Goal: Feedback & Contribution: Submit feedback/report problem

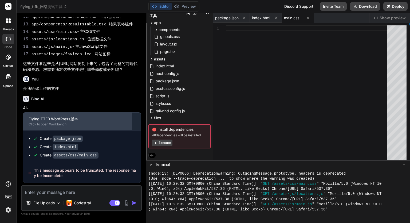
scroll to position [1080, 0]
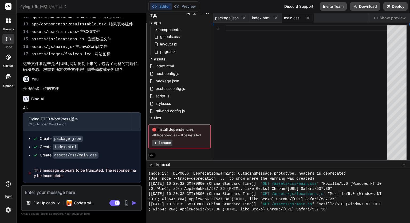
click at [11, 22] on div at bounding box center [8, 20] width 11 height 11
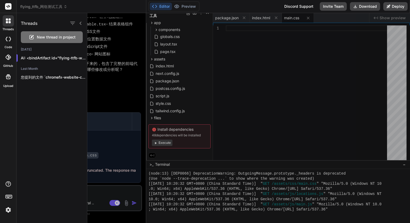
click at [46, 88] on div "Threads New thread in project [DATE] AI: <bindArtifact id="flying-ttfb-wordp...…" at bounding box center [52, 118] width 71 height 210
click at [26, 48] on h2 "[DATE]" at bounding box center [52, 49] width 71 height 4
click at [8, 41] on div at bounding box center [8, 39] width 12 height 11
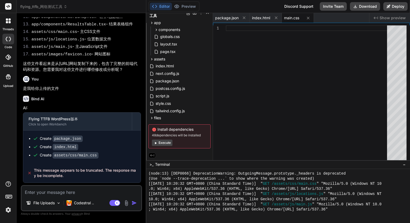
click at [8, 41] on div at bounding box center [8, 39] width 12 height 11
click at [7, 9] on rect at bounding box center [8, 6] width 6 height 6
click at [7, 20] on icon at bounding box center [7, 19] width 2 height 2
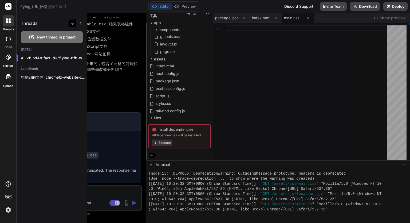
click at [74, 21] on icon "button" at bounding box center [72, 23] width 6 height 6
click at [56, 94] on div "Threads New thread in project [DATE] AI: <bindArtifact id="flying-ttfb-wordp...…" at bounding box center [52, 118] width 71 height 210
drag, startPoint x: 56, startPoint y: 94, endPoint x: 51, endPoint y: 96, distance: 4.8
click at [51, 96] on div "Threads New thread in project [DATE] AI: <bindArtifact id="flying-ttfb-wordp...…" at bounding box center [52, 118] width 71 height 210
click at [42, 39] on span "New thread in project" at bounding box center [56, 36] width 39 height 5
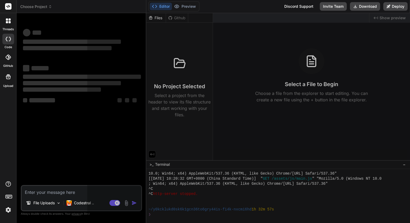
scroll to position [231, 0]
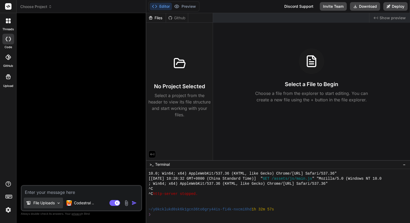
click at [51, 202] on p "File Uploads" at bounding box center [43, 202] width 21 height 5
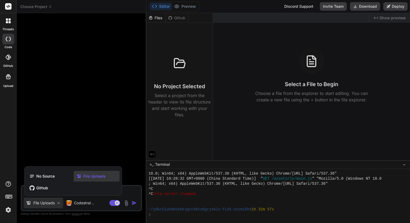
click at [84, 177] on span "File Uploads" at bounding box center [94, 175] width 22 height 5
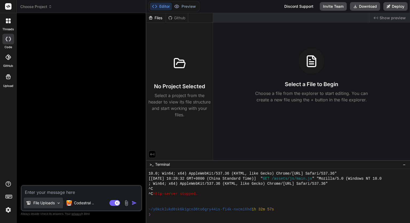
click at [46, 202] on p "File Uploads" at bounding box center [43, 202] width 21 height 5
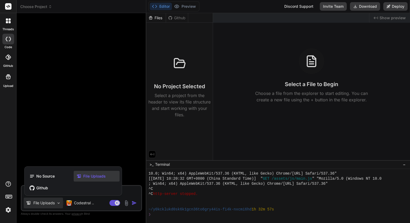
click at [87, 177] on span "File Uploads" at bounding box center [94, 175] width 22 height 5
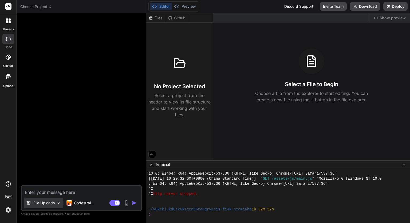
click at [55, 199] on div "File Uploads" at bounding box center [43, 202] width 39 height 11
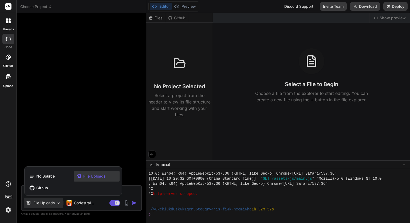
click at [96, 176] on span "File Uploads" at bounding box center [94, 175] width 22 height 5
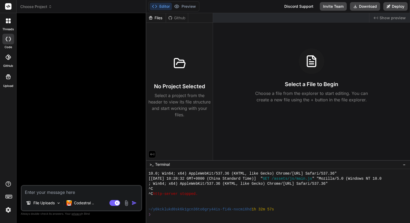
click at [126, 202] on img at bounding box center [126, 203] width 6 height 6
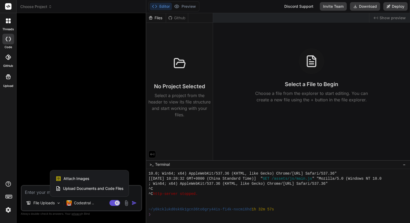
click at [117, 190] on span "Upload Documents and Code Files" at bounding box center [93, 188] width 60 height 5
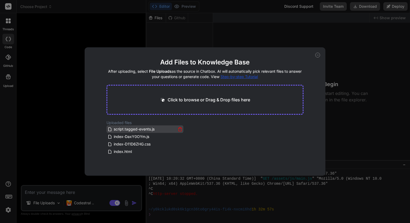
click at [181, 130] on icon at bounding box center [180, 129] width 5 height 5
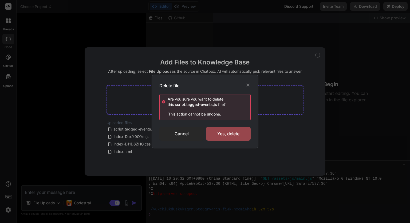
drag, startPoint x: 212, startPoint y: 134, endPoint x: 185, endPoint y: 135, distance: 26.7
click at [186, 135] on div "Cancel Yes, delete" at bounding box center [205, 134] width 91 height 14
click at [212, 133] on div "Yes, delete" at bounding box center [228, 134] width 45 height 14
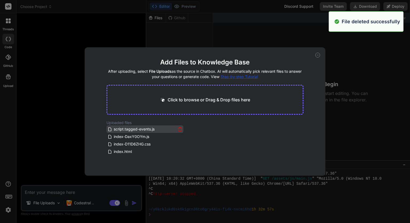
click at [176, 129] on div "script.tagged-events.js" at bounding box center [145, 129] width 75 height 6
click at [179, 129] on icon at bounding box center [180, 129] width 5 height 5
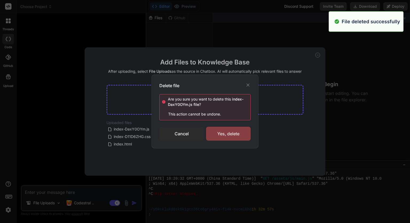
click at [215, 134] on div "Yes, delete" at bounding box center [228, 134] width 45 height 14
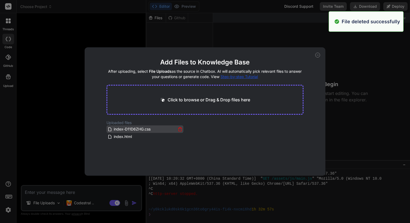
click at [179, 127] on icon at bounding box center [180, 129] width 5 height 5
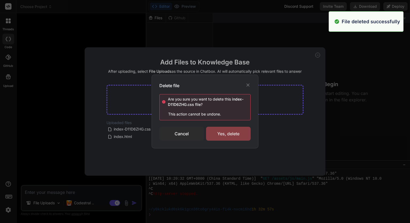
click at [216, 132] on div "Yes, delete" at bounding box center [228, 134] width 45 height 14
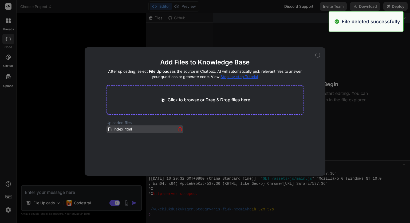
click at [180, 128] on icon at bounding box center [180, 129] width 5 height 5
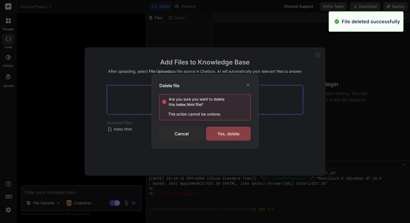
click at [214, 130] on div "Yes, delete" at bounding box center [228, 134] width 45 height 14
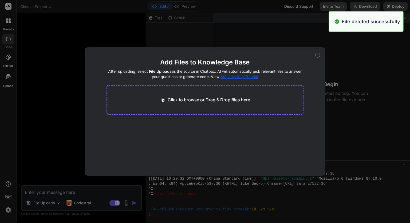
click at [80, 117] on div "Add Files to Knowledge Base After uploading, select File Uploads as the source …" at bounding box center [205, 111] width 410 height 223
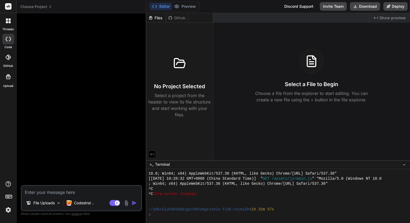
click at [88, 193] on textarea at bounding box center [82, 191] width 120 height 10
click at [1, 78] on div "Upload" at bounding box center [8, 78] width 16 height 20
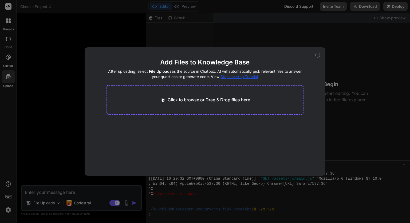
click at [318, 57] on icon at bounding box center [318, 55] width 5 height 5
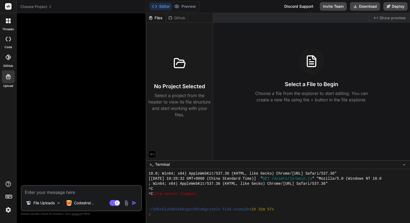
click at [0, 77] on div "Upload" at bounding box center [8, 78] width 16 height 20
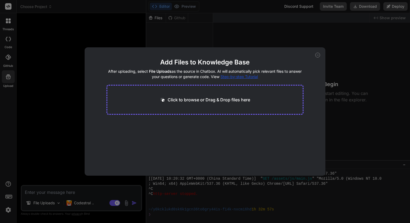
click at [185, 98] on p "Click to browse or Drag & Drop files here" at bounding box center [209, 99] width 83 height 6
click at [317, 55] on icon at bounding box center [318, 55] width 5 height 5
type textarea "x"
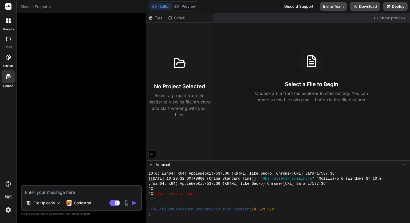
click at [221, 69] on div "Select a File to Begin Choose a file from the explorer to start editing. You ca…" at bounding box center [311, 75] width 197 height 55
click at [193, 8] on button "Preview" at bounding box center [185, 6] width 26 height 7
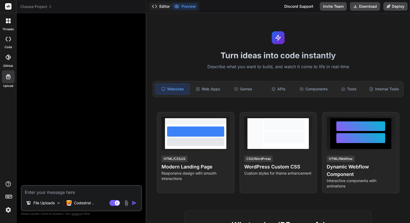
click at [162, 7] on button "Editor" at bounding box center [161, 6] width 22 height 7
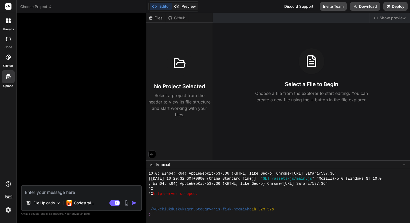
click at [178, 7] on icon at bounding box center [176, 6] width 5 height 5
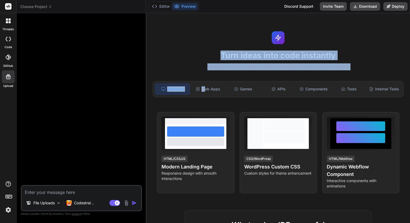
drag, startPoint x: 204, startPoint y: 90, endPoint x: 190, endPoint y: 57, distance: 35.5
click at [190, 57] on div "Turn ideas into code instantly Describe what you want to build, and watch it co…" at bounding box center [278, 118] width 264 height 210
click at [190, 57] on h1 "Turn ideas into code instantly" at bounding box center [279, 56] width 258 height 10
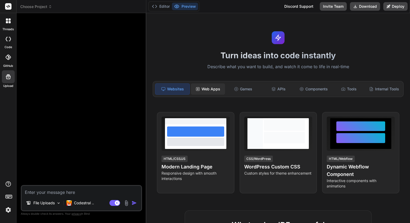
click at [219, 86] on div "Web Apps" at bounding box center [208, 88] width 34 height 11
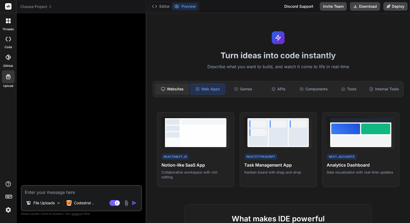
click at [182, 90] on div "Websites" at bounding box center [172, 88] width 34 height 11
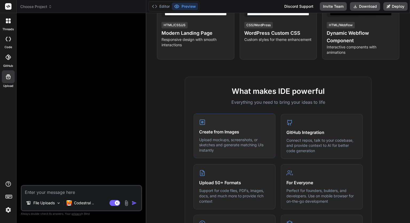
scroll to position [53, 0]
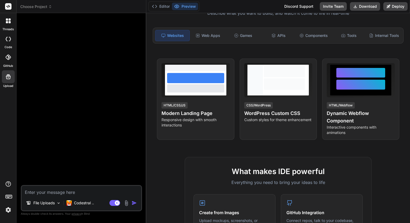
click at [11, 203] on div at bounding box center [8, 198] width 16 height 34
click at [10, 207] on img at bounding box center [8, 209] width 9 height 9
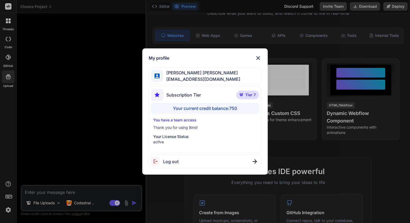
click at [72, 86] on div "My profile [PERSON_NAME] [PERSON_NAME] [PERSON_NAME][EMAIL_ADDRESS][DOMAIN_NAME…" at bounding box center [205, 111] width 410 height 223
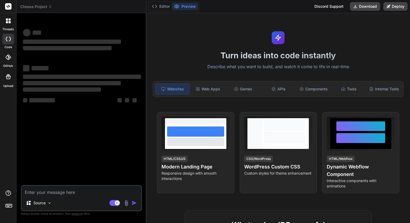
click at [10, 204] on icon at bounding box center [8, 205] width 7 height 7
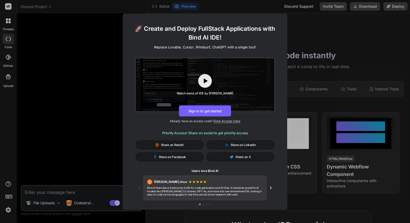
type textarea "x"
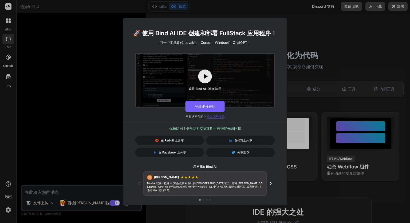
click at [212, 118] on font "输入访问代码" at bounding box center [216, 117] width 18 height 4
click at [216, 118] on font "输入访问代码" at bounding box center [216, 117] width 18 height 4
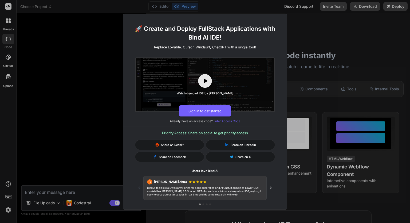
click at [223, 121] on span "Enter Access Code" at bounding box center [227, 121] width 27 height 4
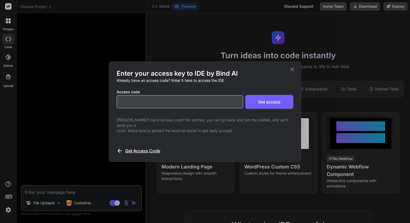
click at [132, 148] on span "Get Access Code" at bounding box center [142, 151] width 35 height 6
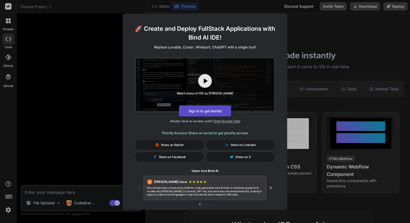
click at [196, 111] on button "Sign in to get started" at bounding box center [205, 110] width 52 height 11
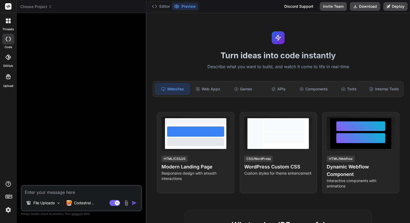
click at [10, 212] on img at bounding box center [8, 209] width 9 height 9
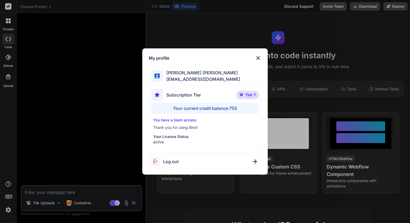
click at [59, 151] on div "My profile [PERSON_NAME] [PERSON_NAME] [PERSON_NAME][EMAIL_ADDRESS][DOMAIN_NAME…" at bounding box center [205, 111] width 410 height 223
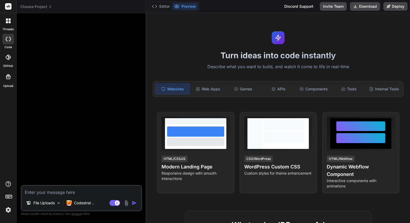
click at [11, 150] on div "threads code GitHub Upload" at bounding box center [8, 111] width 17 height 223
click at [56, 204] on div "File Uploads" at bounding box center [43, 202] width 39 height 11
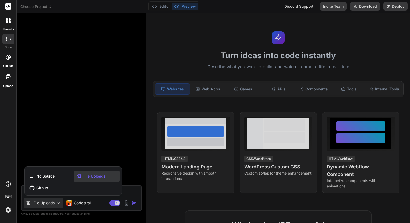
click at [56, 204] on div at bounding box center [205, 111] width 410 height 223
type textarea "x"
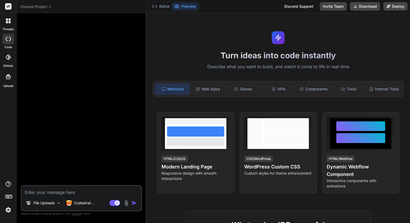
click at [87, 191] on textarea at bounding box center [82, 191] width 120 height 10
paste textarea "loremipsumdol：sitametconsectetUraDipiscInge-sedd，eius：<tem incid="UtlAboreetd-m…"
type textarea "loremipsumdol：sitametconsectetUraDipiscInge-sedd，eius：<tem incid="UtlAboreetd-m…"
type textarea "x"
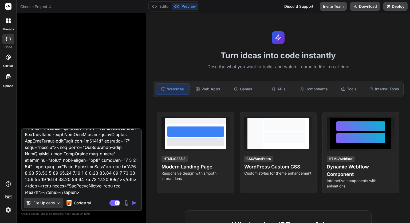
type textarea "loremipsumdol：sitametconsectetUraDipiscInge-sedd，eius：<tem incid="UtlAboreetd-m…"
click at [55, 205] on p "File Uploads" at bounding box center [43, 202] width 21 height 5
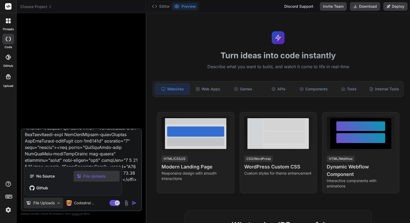
click at [80, 178] on icon at bounding box center [78, 175] width 5 height 5
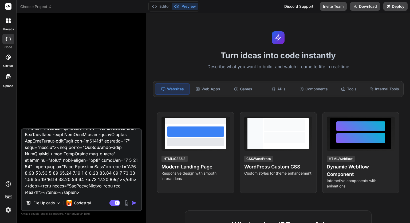
click at [126, 204] on img at bounding box center [126, 203] width 6 height 6
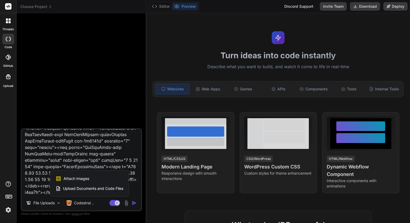
click at [98, 186] on span "Upload Documents and Code Files" at bounding box center [93, 188] width 60 height 5
type textarea "x"
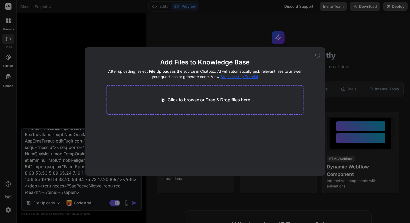
click at [177, 101] on p "Click to browse or Drag & Drop files here" at bounding box center [209, 99] width 83 height 6
type input "C:\fakepath\index.html"
click at [295, 162] on button "Finish" at bounding box center [294, 159] width 19 height 11
click at [317, 55] on icon at bounding box center [318, 55] width 5 height 5
type textarea "x"
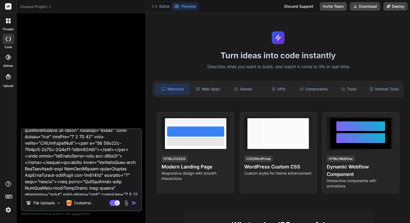
scroll to position [335, 0]
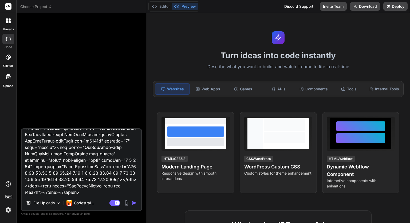
click at [95, 191] on textarea at bounding box center [82, 162] width 120 height 66
type textarea "我需要你帮我实现的代码效果：改为点击button按钮也就是类MuiButtonBase-roo后，这个代码：<div class="MuiCollapse-r…"
type textarea "x"
type textarea "我需要你帮我实现的代码效果：改为点击button按钮也就是类MuiButtonBase-roo后，这个代码：<div class="MuiCollapse-r…"
type textarea "x"
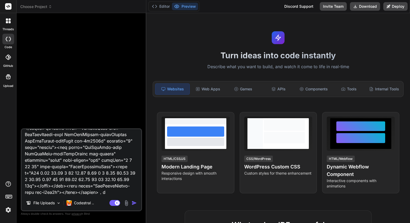
type textarea "我需要你帮我实现的代码效果：改为点击button按钮也就是类MuiButtonBase-roo后，这个代码：<div class="MuiCollapse-r…"
type textarea "x"
type textarea "我需要你帮我实现的代码效果：改为点击button按钮也就是类MuiButtonBase-roo后，这个代码：<div class="MuiCollapse-r…"
type textarea "x"
type textarea "我需要你帮我实现的代码效果：改为点击button按钮也就是类MuiButtonBase-roo后，这个代码：<div class="MuiCollapse-r…"
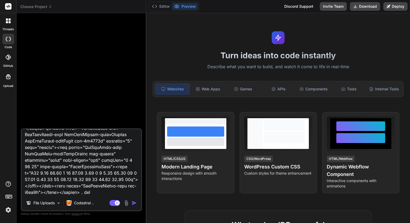
type textarea "x"
type textarea "我需要你帮我实现的代码效果：改为点击button按钮也就是类MuiButtonBase-roo后，这个代码：<div class="MuiCollapse-r…"
type textarea "x"
type textarea "我需要你帮我实现的代码效果：改为点击button按钮也就是类MuiButtonBase-roo后，这个代码：<div class="MuiCollapse-r…"
type textarea "x"
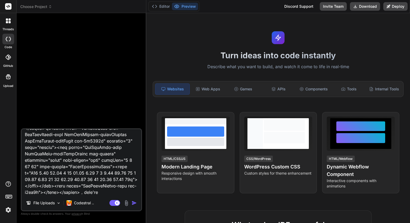
type textarea "我需要你帮我实现的代码效果：改为点击button按钮也就是类MuiButtonBase-roo后，这个代码：<div class="MuiCollapse-r…"
type textarea "x"
type textarea "我需要你帮我实现的代码效果：改为点击button按钮也就是类MuiButtonBase-roo后，这个代码：<div class="MuiCollapse-r…"
type textarea "x"
type textarea "我需要你帮我实现的代码效果：改为点击button按钮也就是类MuiButtonBase-roo后，这个代码：<div class="MuiCollapse-r…"
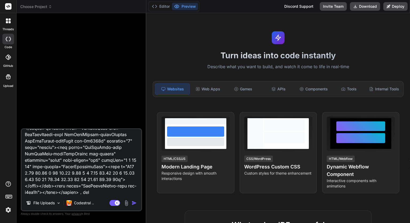
type textarea "x"
type textarea "我需要你帮我实现的代码效果：改为点击button按钮也就是类MuiButtonBase-roo后，这个代码：<div class="MuiCollapse-r…"
type textarea "x"
type textarea "我需要你帮我实现的代码效果：改为点击button按钮也就是类MuiButtonBase-roo后，这个代码：<div class="MuiCollapse-r…"
type textarea "x"
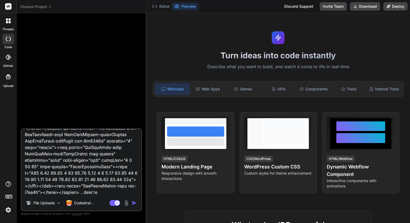
type textarea "我需要你帮我实现的代码效果：改为点击button按钮也就是类MuiButtonBase-roo后，这个代码：<div class="MuiCollapse-r…"
type textarea "x"
type textarea "我需要你帮我实现的代码效果：改为点击button按钮也就是类MuiButtonBase-roo后，这个代码：<div class="MuiCollapse-r…"
type textarea "x"
type textarea "我需要你帮我实现的代码效果：改为点击button按钮也就是类MuiButtonBase-roo后，这个代码：<div class="MuiCollapse-r…"
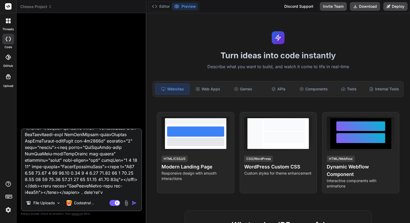
type textarea "x"
type textarea "我需要你帮我实现的代码效果：改为点击button按钮也就是类MuiButtonBase-roo后，这个代码：<div class="MuiCollapse-r…"
type textarea "x"
type textarea "我需要你帮我实现的代码效果：改为点击button按钮也就是类MuiButtonBase-roo后，这个代码：<div class="MuiCollapse-r…"
type textarea "x"
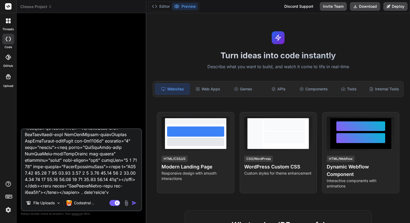
type textarea "我需要你帮我实现的代码效果：改为点击button按钮也就是类MuiButtonBase-roo后，这个代码：<div class="MuiCollapse-r…"
type textarea "x"
type textarea "我需要你帮我实现的代码效果：改为点击button按钮也就是类MuiButtonBase-roo后，这个代码：<div class="MuiCollapse-r…"
type textarea "x"
type textarea "我需要你帮我实现的代码效果：改为点击button按钮也就是类MuiButtonBase-roo后，这个代码：<div class="MuiCollapse-r…"
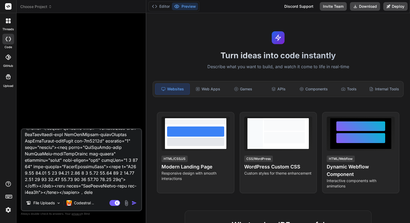
type textarea "x"
type textarea "我需要你帮我实现的代码效果：改为点击button按钮也就是类MuiButtonBase-roo后，这个代码：<div class="MuiCollapse-r…"
type textarea "x"
type textarea "我需要你帮我实现的代码效果：改为点击button按钮也就是类MuiButtonBase-roo后，这个代码：<div class="MuiCollapse-r…"
type textarea "x"
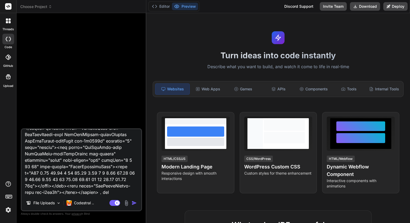
type textarea "我需要你帮我实现的代码效果：改为点击button按钮也就是类MuiButtonBase-roo后，这个代码：<div class="MuiCollapse-r…"
type textarea "x"
type textarea "我需要你帮我实现的代码效果：改为点击button按钮也就是类MuiButtonBase-roo后，这个代码：<div class="MuiCollapse-r…"
type textarea "x"
type textarea "我需要你帮我实现的代码效果：改为点击button按钮也就是类MuiButtonBase-roo后，这个代码：<div class="MuiCollapse-r…"
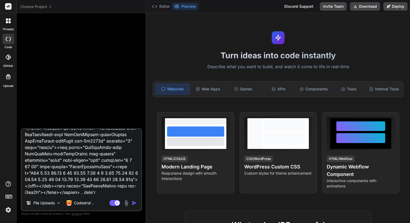
type textarea "x"
type textarea "我需要你帮我实现的代码效果：改为点击button按钮也就是类MuiButtonBase-roo后，这个代码：<div class="MuiCollapse-r…"
type textarea "x"
type textarea "我需要你帮我实现的代码效果：改为点击button按钮也就是类MuiButtonBase-roo后，这个代码：<div class="MuiCollapse-r…"
type textarea "x"
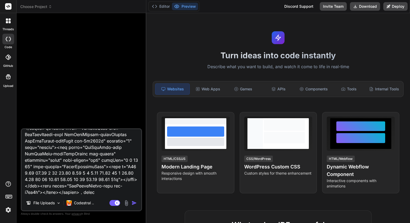
type textarea "我需要你帮我实现的代码效果：改为点击button按钮也就是类MuiButtonBase-roo后，这个代码：<div class="MuiCollapse-r…"
type textarea "x"
type textarea "我需要你帮我实现的代码效果：改为点击button按钮也就是类MuiButtonBase-roo后，这个代码：<div class="MuiCollapse-r…"
type textarea "x"
type textarea "我需要你帮我实现的代码效果：改为点击button按钮也就是类MuiButtonBase-roo后，这个代码：<div class="MuiCollapse-r…"
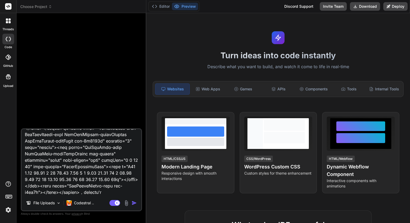
type textarea "x"
type textarea "我需要你帮我实现的代码效果：改为点击button按钮也就是类MuiButtonBase-roo后，这个代码：<div class="MuiCollapse-r…"
type textarea "x"
type textarea "我需要你帮我实现的代码效果：改为点击button按钮也就是类MuiButtonBase-roo后，这个代码：<div class="MuiCollapse-r…"
type textarea "x"
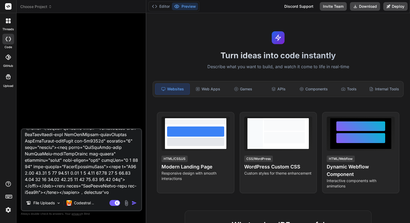
type textarea "我需要你帮我实现的代码效果：改为点击button按钮也就是类MuiButtonBase-roo后，这个代码：<div class="MuiCollapse-r…"
type textarea "x"
type textarea "我需要你帮我实现的代码效果：改为点击button按钮也就是类MuiButtonBase-roo后，这个代码：<div class="MuiCollapse-r…"
type textarea "x"
type textarea "我需要你帮我实现的代码效果：改为点击button按钮也就是类MuiButtonBase-roo后，这个代码：<div class="MuiCollapse-r…"
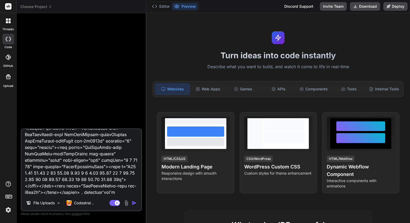
type textarea "x"
type textarea "我需要你帮我实现的代码效果：改为点击button按钮也就是类MuiButtonBase-roo后，这个代码：<div class="MuiCollapse-r…"
type textarea "x"
type textarea "我需要你帮我实现的代码效果：改为点击button按钮也就是类MuiButtonBase-roo后，这个代码：<div class="MuiCollapse-r…"
type textarea "x"
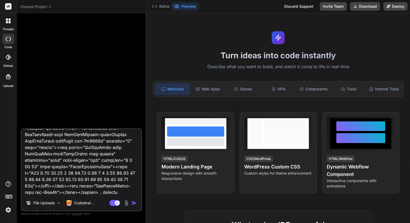
type textarea "我需要你帮我实现的代码效果：改为点击button按钮也就是类MuiButtonBase-roo后，这个代码：<div class="MuiCollapse-r…"
type textarea "x"
type textarea "我需要你帮我实现的代码效果：改为点击button按钮也就是类MuiButtonBase-roo后，这个代码：<div class="MuiCollapse-r…"
type textarea "x"
type textarea "我需要你帮我实现的代码效果：改为点击button按钮也就是类MuiButtonBase-roo后，这个代码：<div class="MuiCollapse-r…"
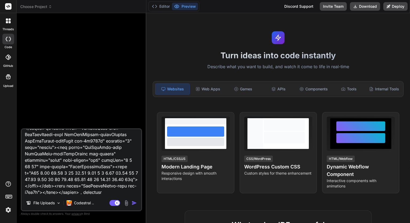
type textarea "x"
type textarea "我需要你帮我实现的代码效果：改为点击button按钮也就是类MuiButtonBase-roo后，这个代码：<div class="MuiCollapse-r…"
type textarea "x"
type textarea "我需要你帮我实现的代码效果：改为点击button按钮也就是类MuiButtonBase-roo后，这个代码：<div class="MuiCollapse-r…"
type textarea "x"
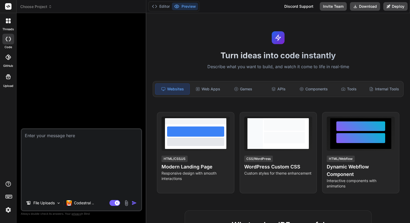
scroll to position [0, 0]
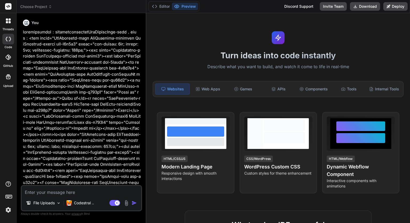
type textarea "x"
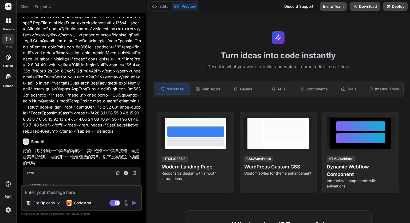
scroll to position [249, 0]
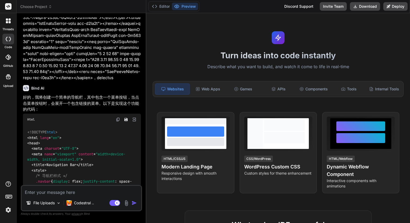
click at [87, 190] on textarea at bounding box center [82, 191] width 120 height 10
type textarea "b"
type textarea "x"
type textarea "ba"
type textarea "x"
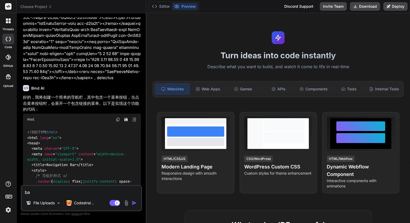
type textarea "ban"
type textarea "x"
type textarea "bang"
type textarea "x"
type textarea "bang'w"
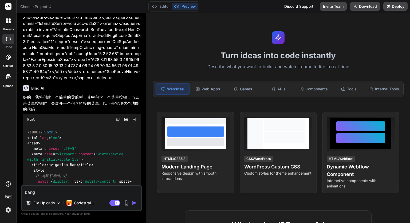
type textarea "x"
type textarea "bang'wo"
type textarea "x"
type textarea "帮我"
type textarea "x"
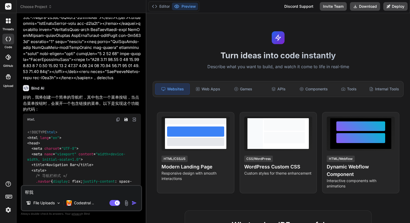
type textarea "帮我z"
type textarea "x"
type textarea "帮我za"
type textarea "x"
type textarea "帮我zai"
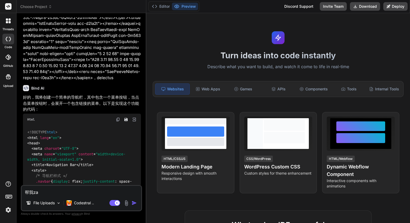
type textarea "x"
type textarea "帮我再"
type textarea "x"
type textarea "帮我再y"
type textarea "x"
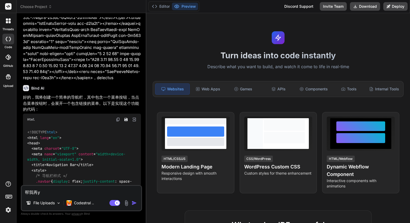
type textarea "帮我再yu"
type textarea "x"
type textarea "帮我再yua"
type textarea "x"
type textarea "帮我再yuan"
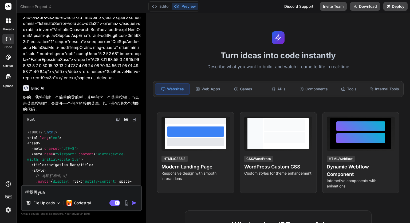
type textarea "x"
type textarea "帮我再yuan'm"
type textarea "x"
type textarea "帮我再yuan'ma"
type textarea "x"
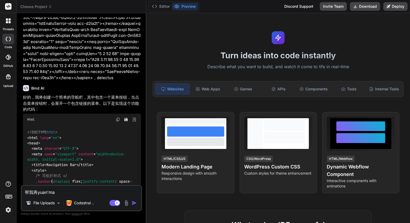
type textarea "帮我再yuan'ma'z"
type textarea "x"
type textarea "帮我再yuan'ma'zh"
type textarea "x"
type textarea "帮我再yuan'ma'zho"
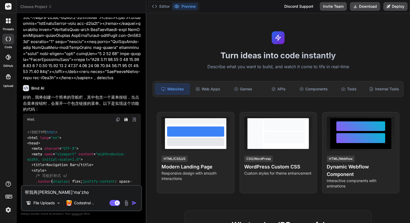
type textarea "x"
type textarea "帮我再yuan'ma'zhon"
type textarea "x"
type textarea "帮我再yuan'ma'zhong"
type textarea "x"
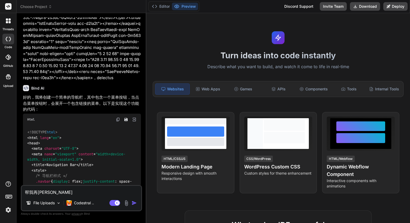
type textarea "帮我再yuan'ma'zhong'x"
type textarea "x"
type textarea "帮我再yuan'ma'zhong'xi"
type textarea "x"
type textarea "帮我再yuan'ma'zhong'xiu"
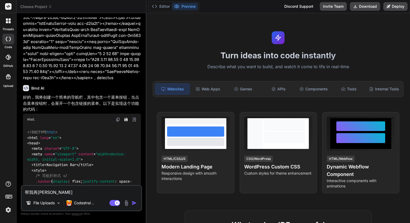
type textarea "x"
type textarea "帮我再yuan'ma'zhong'xiu'g"
type textarea "x"
type textarea "帮我再yuan'ma'zhong'xiu'ga"
type textarea "x"
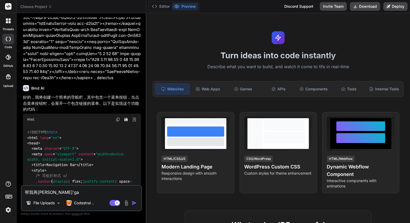
type textarea "帮我再yuan'ma'zhong'xiu'gai"
type textarea "x"
type textarea "帮我再yuan'ma'zhong'xiu'gai't"
type textarea "x"
type textarea "帮我再yuan'ma'zhong'xiu'gai'ti"
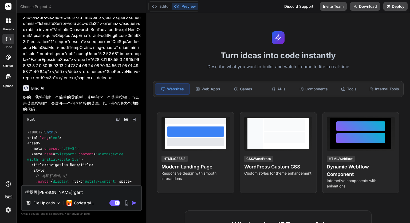
type textarea "x"
type textarea "帮我再yuan'ma'zhong'xiu'gai'ti'h"
type textarea "x"
type textarea "帮我再yuan'ma'zhong'xiu'gai'ti'hu"
type textarea "x"
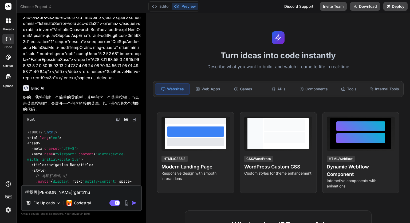
type textarea "帮我再yuan'ma'zhong'xiu'gai'ti'hua"
type textarea "x"
type textarea "帮我再yuan'ma'zhong'xiu'gai'ti'huan"
type textarea "x"
type textarea "帮我再源码中修改替换"
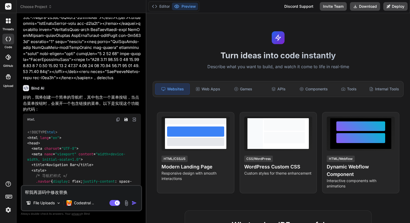
type textarea "x"
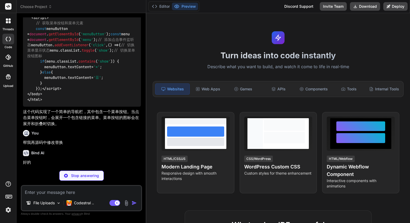
scroll to position [732, 0]
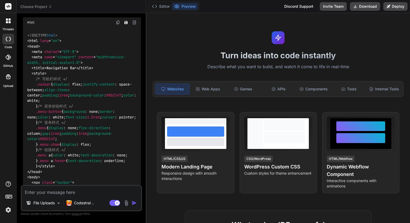
type textarea "x"
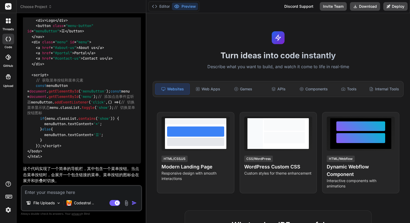
scroll to position [1227, 0]
click at [85, 200] on p "Codestral .." at bounding box center [84, 202] width 20 height 5
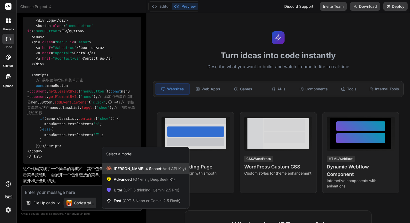
click at [125, 171] on span "Claude 4 Sonnet (Add API Key)" at bounding box center [150, 168] width 72 height 5
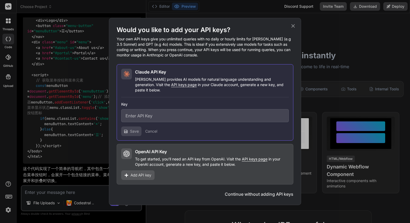
click at [275, 194] on div "Would you like to add your API keys? Your own API keys give you unlimited queri…" at bounding box center [205, 111] width 192 height 187
click at [272, 192] on button "Continue without adding API keys" at bounding box center [259, 194] width 69 height 6
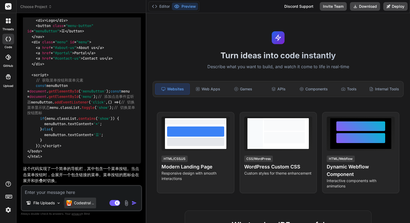
click at [90, 200] on p "Codestral .." at bounding box center [84, 202] width 20 height 5
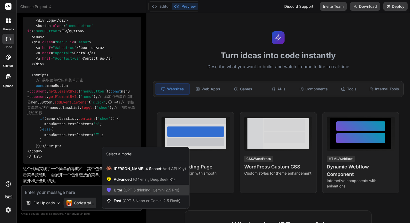
click at [129, 189] on span "(GPT-5 thinking, Gemini 2.5 Pro)" at bounding box center [150, 190] width 57 height 5
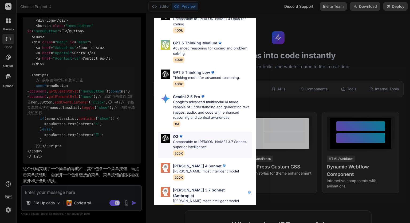
scroll to position [0, 0]
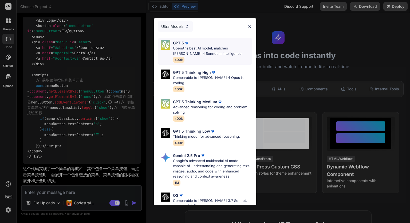
click at [205, 48] on p "OpenAI's best AI model, matches Claude 4 Sonnet in Intelligence" at bounding box center [212, 51] width 79 height 10
type textarea "x"
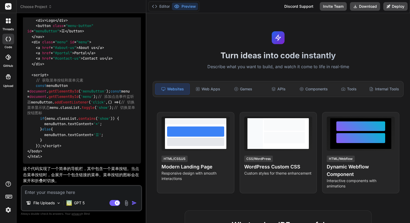
click at [92, 192] on textarea at bounding box center [82, 191] width 120 height 10
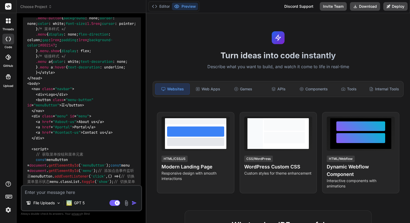
scroll to position [799, 0]
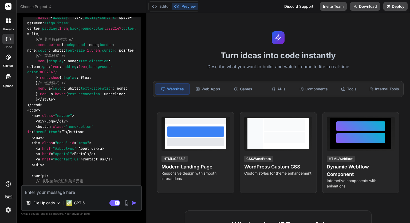
type textarea "b"
type textarea "x"
type textarea "ba"
type textarea "x"
type textarea "bagn"
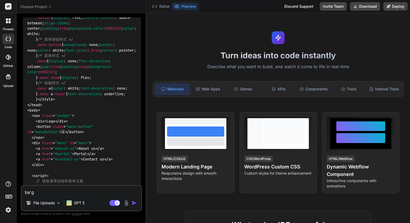
type textarea "x"
type textarea "bagn'w"
type textarea "x"
type textarea "bagn'wo"
type textarea "x"
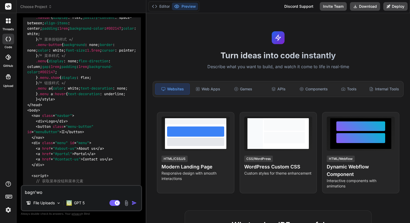
type textarea "帮我"
type textarea "x"
type textarea "帮我z"
type textarea "x"
type textarea "帮我za"
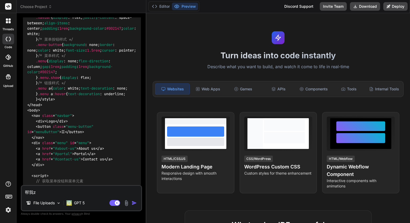
type textarea "x"
type textarea "帮我zai"
type textarea "x"
type textarea "帮我zai'y"
type textarea "x"
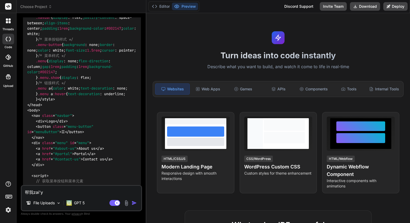
type textarea "帮我zai'yu"
type textarea "x"
type textarea "帮我zai'yua"
type textarea "x"
type textarea "帮我zai'yuan"
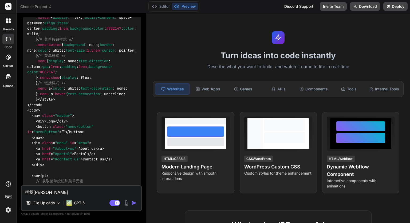
type textarea "x"
type textarea "帮我zai'yuan'm"
type textarea "x"
type textarea "帮我zai'yuan'ma"
type textarea "x"
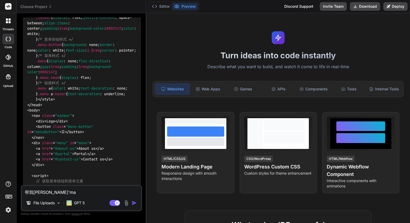
type textarea "帮我zai'yuan'ma'z"
type textarea "x"
type textarea "帮我zai'yuan'ma'zh"
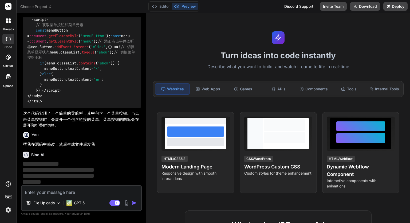
scroll to position [1282, 0]
click at [59, 202] on img at bounding box center [58, 203] width 5 height 5
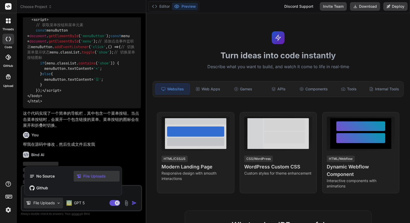
click at [104, 148] on div at bounding box center [205, 111] width 410 height 223
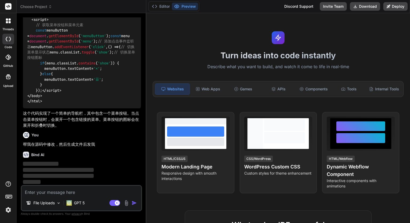
click at [10, 74] on icon at bounding box center [8, 76] width 6 height 6
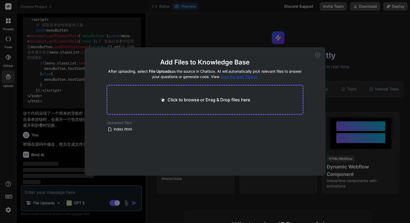
click at [318, 54] on icon at bounding box center [318, 55] width 5 height 5
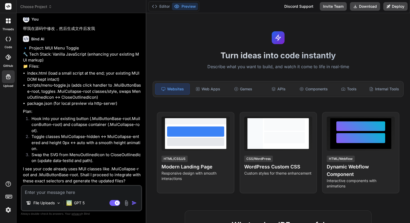
scroll to position [1410, 0]
click at [76, 191] on textarea at bounding box center [82, 191] width 120 height 10
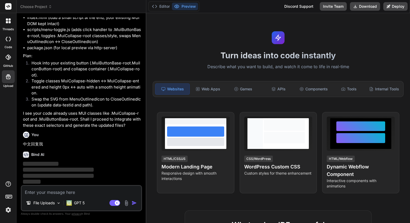
scroll to position [1466, 0]
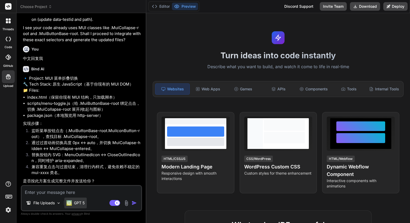
click at [80, 203] on p "GPT 5" at bounding box center [79, 202] width 11 height 5
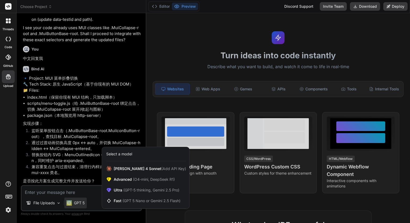
click at [91, 127] on div at bounding box center [205, 111] width 410 height 223
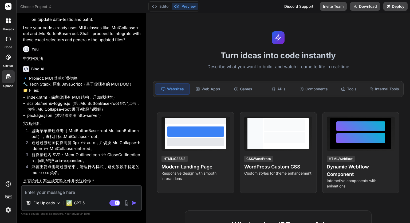
scroll to position [1536, 0]
click at [34, 94] on p "🔹 Project: MUI 菜单折叠切换 🔧 Tech Stack: 原生 JavaScript（基于你现有的 MUI DOM） 📁 Files:" at bounding box center [82, 84] width 118 height 18
click at [36, 113] on li "scripts/menu-toggle.js（给 .MuiButtonBase-root 绑定点击，切换 .MuiCollapse-root 展开/收起与图标）" at bounding box center [84, 106] width 114 height 12
click at [46, 119] on li "package.json（本地预览用 http-server）" at bounding box center [84, 116] width 114 height 6
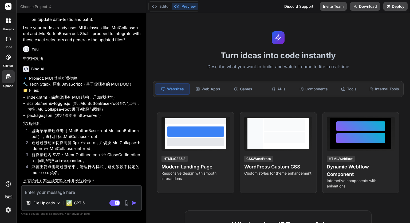
click at [69, 195] on textarea at bounding box center [82, 191] width 120 height 10
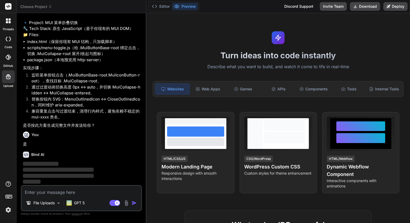
scroll to position [1618, 0]
click at [49, 6] on icon at bounding box center [50, 7] width 4 height 4
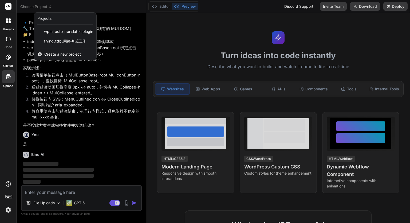
click at [121, 90] on div at bounding box center [205, 111] width 410 height 223
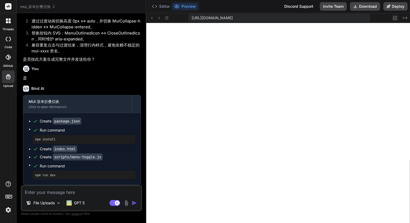
click at [394, 18] on icon at bounding box center [395, 18] width 5 height 5
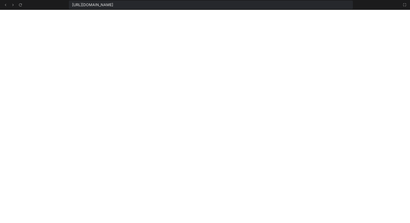
scroll to position [287, 0]
click at [404, 6] on icon at bounding box center [405, 4] width 3 height 3
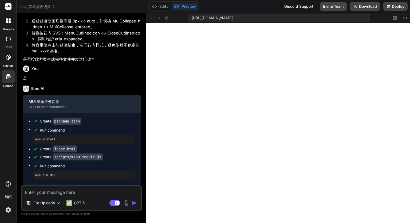
scroll to position [308, 0]
click at [397, 17] on icon at bounding box center [395, 17] width 3 height 3
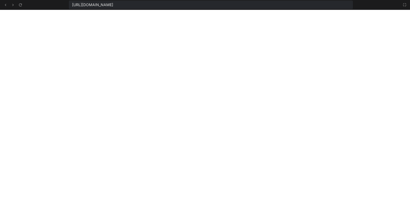
scroll to position [328, 0]
click at [405, 5] on icon at bounding box center [405, 5] width 4 height 4
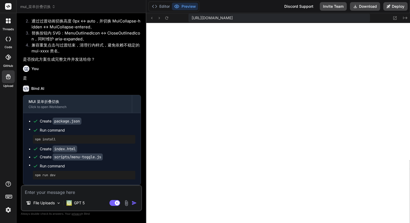
scroll to position [1684, 0]
drag, startPoint x: 159, startPoint y: 10, endPoint x: 160, endPoint y: 7, distance: 2.9
click at [159, 10] on div "Editor Preview" at bounding box center [174, 6] width 51 height 10
click at [161, 7] on button "Editor" at bounding box center [161, 6] width 22 height 7
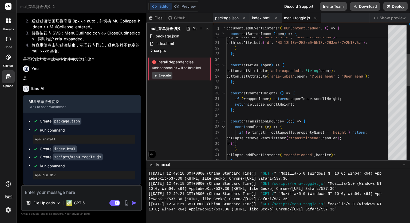
click at [257, 109] on div "59 12 5 17.59 6.41 19 12 13.41 17.59 19 19 17.59 1 3.41 12z' ) ; } else { svg .…" at bounding box center [309, 194] width 165 height 578
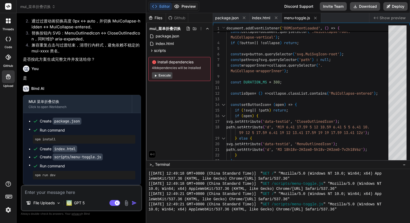
click at [190, 9] on button "Preview" at bounding box center [185, 6] width 26 height 7
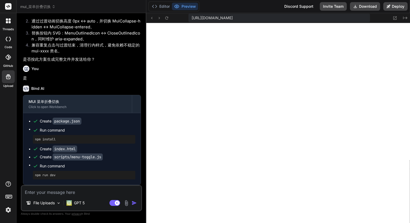
click at [190, 9] on button "Preview" at bounding box center [185, 6] width 26 height 7
click at [169, 6] on button "Editor" at bounding box center [161, 6] width 22 height 7
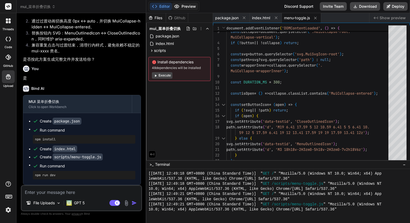
click at [179, 6] on icon at bounding box center [176, 6] width 5 height 5
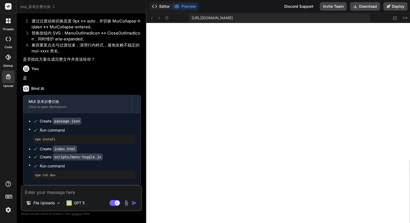
click at [157, 6] on icon at bounding box center [154, 6] width 5 height 5
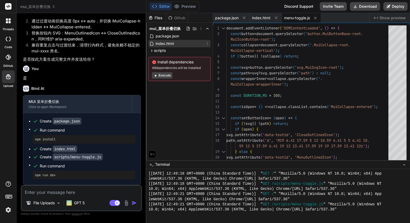
click at [176, 44] on div "index.html" at bounding box center [180, 43] width 62 height 7
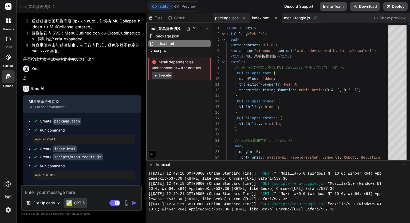
click at [77, 202] on p "GPT 5" at bounding box center [79, 202] width 11 height 5
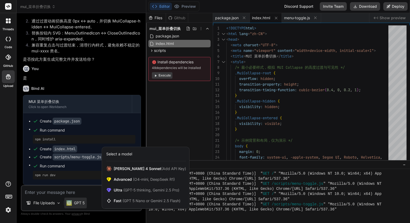
click at [77, 202] on div at bounding box center [205, 111] width 410 height 223
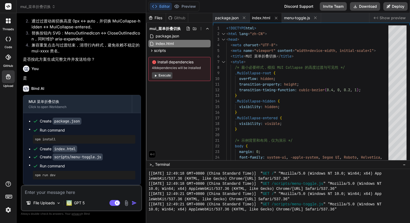
click at [12, 130] on div "threads code GitHub Upload" at bounding box center [8, 111] width 17 height 223
drag, startPoint x: 235, startPoint y: 73, endPoint x: 242, endPoint y: 75, distance: 7.1
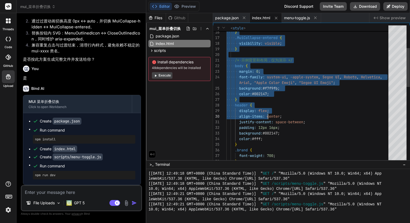
drag, startPoint x: 236, startPoint y: 67, endPoint x: 269, endPoint y: 112, distance: 56.4
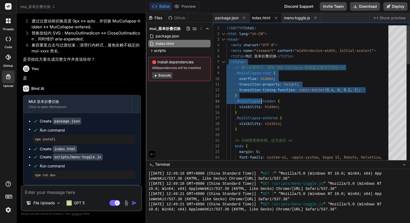
drag, startPoint x: 229, startPoint y: 61, endPoint x: 261, endPoint y: 96, distance: 47.7
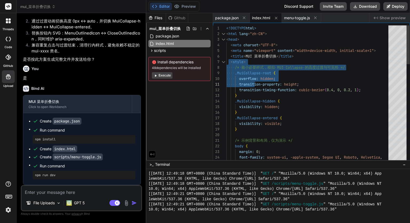
drag, startPoint x: 228, startPoint y: 62, endPoint x: 255, endPoint y: 83, distance: 34.1
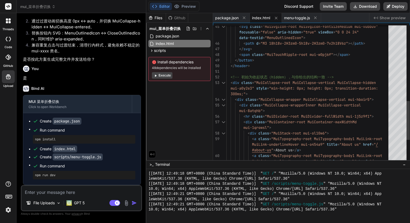
click at [292, 127] on div "< div class = "MuiCollapse-wrapperInner MuiCollapse-vertical mui-8atqhb" > < hr…" at bounding box center [309, 1] width 165 height 483
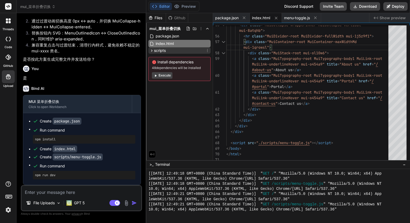
click at [160, 52] on span "scripts" at bounding box center [160, 50] width 12 height 5
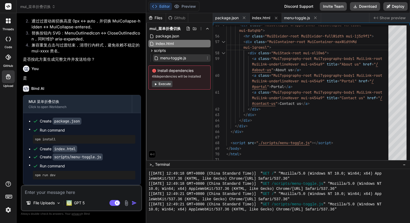
click at [190, 56] on div "menu-toggle.js" at bounding box center [182, 57] width 58 height 7
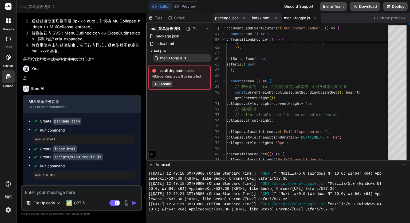
click at [207, 57] on icon at bounding box center [208, 58] width 4 height 4
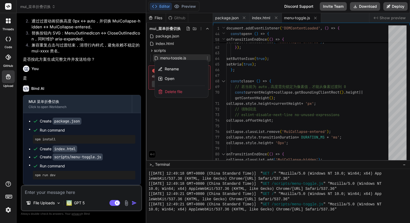
click at [207, 57] on div at bounding box center [278, 118] width 264 height 210
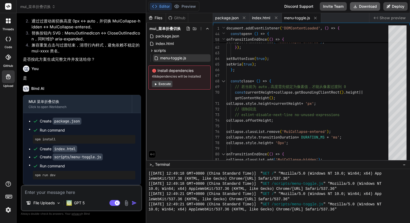
click at [366, 10] on button "Download" at bounding box center [365, 6] width 30 height 9
click at [172, 38] on span "package.json" at bounding box center [167, 36] width 25 height 6
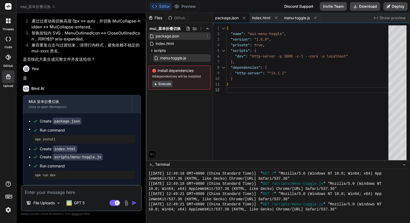
click at [168, 36] on span "package.json" at bounding box center [167, 36] width 25 height 6
click at [174, 46] on span "index.html" at bounding box center [164, 43] width 19 height 6
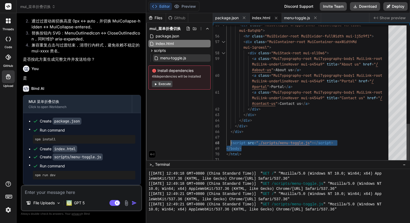
drag, startPoint x: 310, startPoint y: 144, endPoint x: 230, endPoint y: 142, distance: 79.9
drag, startPoint x: 230, startPoint y: 142, endPoint x: 342, endPoint y: 142, distance: 111.7
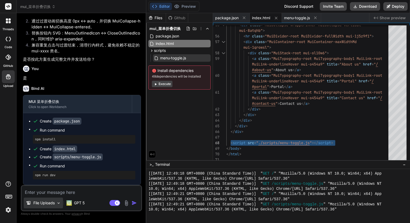
click at [48, 203] on p "File Uploads" at bounding box center [43, 202] width 21 height 5
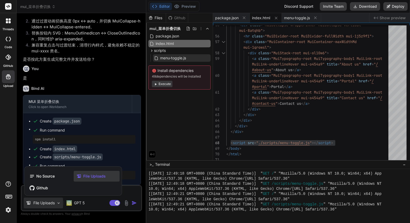
click at [48, 203] on div at bounding box center [205, 111] width 410 height 223
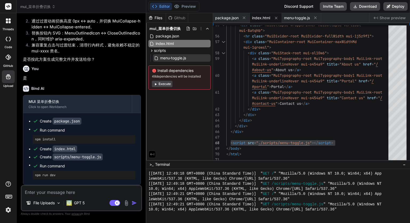
click at [128, 201] on img at bounding box center [126, 203] width 6 height 6
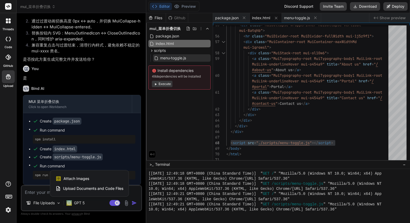
click at [315, 84] on div at bounding box center [205, 111] width 410 height 223
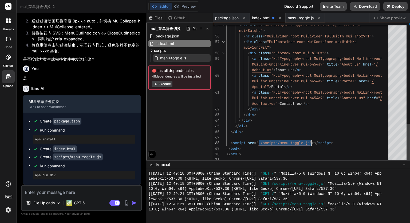
drag, startPoint x: 260, startPoint y: 142, endPoint x: 311, endPoint y: 142, distance: 50.8
click at [170, 51] on div "scripts" at bounding box center [180, 50] width 62 height 6
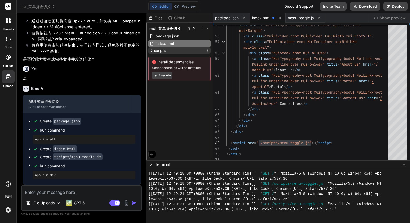
click at [170, 51] on div "scripts" at bounding box center [180, 50] width 62 height 6
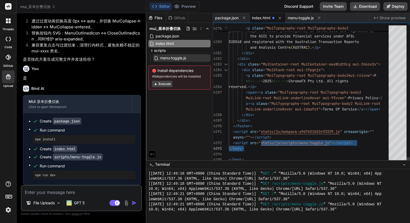
drag, startPoint x: 262, startPoint y: 143, endPoint x: 275, endPoint y: 143, distance: 12.8
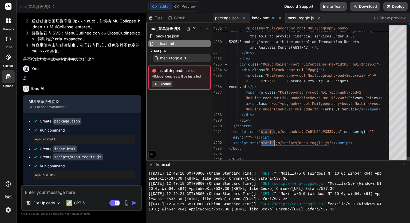
drag, startPoint x: 263, startPoint y: 142, endPoint x: 275, endPoint y: 142, distance: 11.8
click at [166, 51] on span "scripts" at bounding box center [160, 50] width 12 height 5
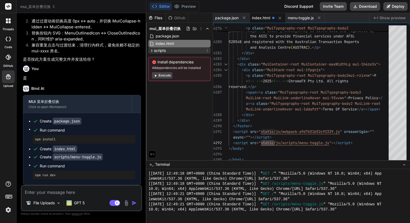
click at [165, 51] on span "scripts" at bounding box center [160, 50] width 12 height 5
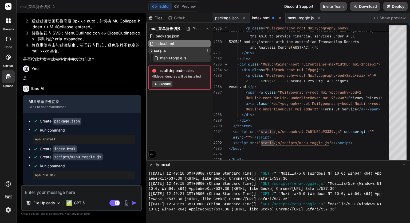
click at [208, 50] on icon at bounding box center [208, 50] width 1 height 3
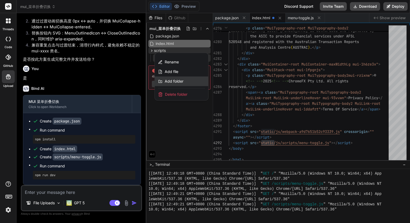
click at [188, 80] on div "Add folder" at bounding box center [181, 81] width 53 height 10
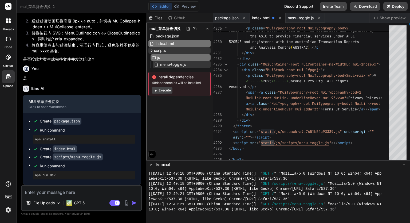
click at [182, 99] on div "Files Github mui_菜单折叠切换 package.json index.html scripts js menu-toggle.js Insta…" at bounding box center [179, 86] width 67 height 147
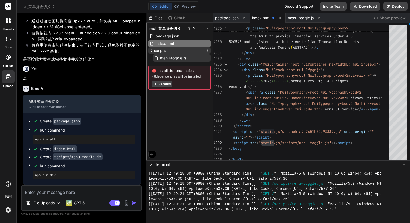
click at [154, 50] on icon at bounding box center [152, 50] width 5 height 5
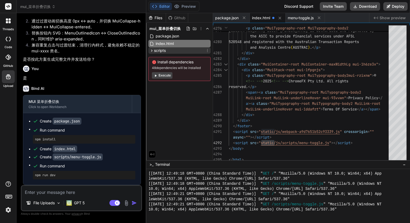
click at [153, 51] on icon at bounding box center [152, 50] width 5 height 5
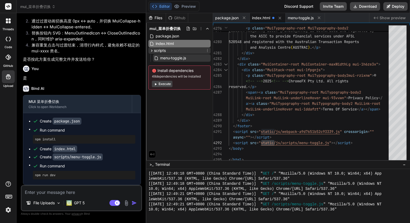
click at [196, 50] on div "scripts" at bounding box center [180, 50] width 62 height 6
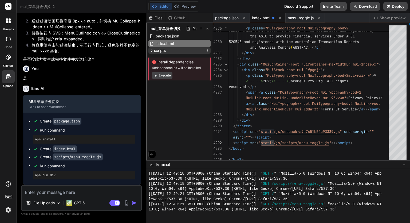
click at [203, 51] on div "scripts" at bounding box center [180, 50] width 62 height 6
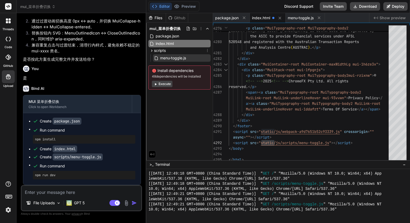
click at [210, 51] on icon at bounding box center [208, 50] width 4 height 4
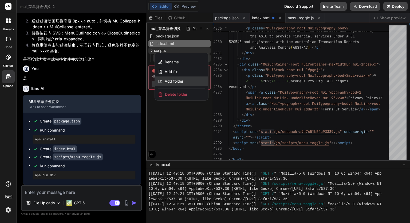
drag, startPoint x: 188, startPoint y: 70, endPoint x: 185, endPoint y: 79, distance: 9.2
click at [185, 79] on div "Rename Add file Add folder" at bounding box center [181, 71] width 53 height 29
click at [185, 79] on div "Add folder" at bounding box center [181, 81] width 53 height 10
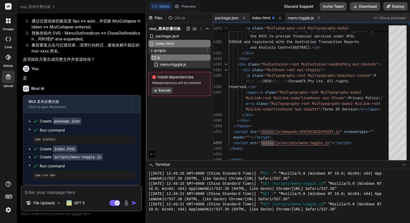
click at [175, 52] on div "scripts" at bounding box center [180, 50] width 62 height 6
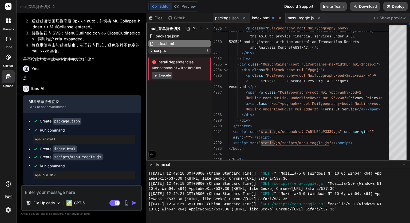
click at [175, 52] on div "scripts" at bounding box center [180, 50] width 62 height 6
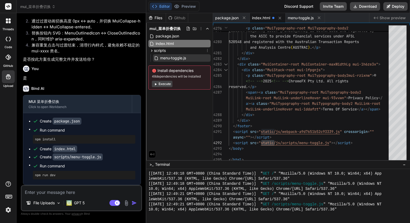
click at [207, 51] on icon at bounding box center [208, 50] width 4 height 4
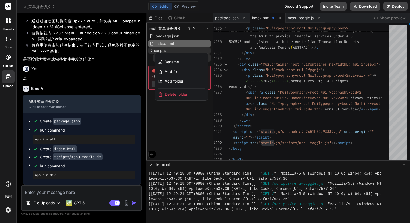
click at [195, 28] on div at bounding box center [278, 118] width 264 height 210
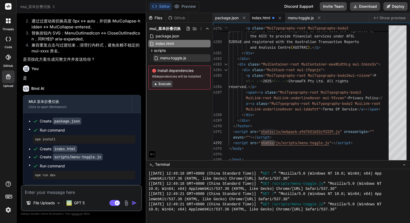
click at [195, 28] on icon at bounding box center [195, 28] width 4 height 4
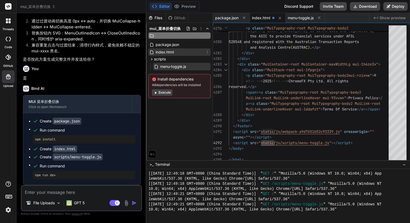
click at [186, 52] on div "mui_菜单折叠切换 package.json index.html scripts menu-toggle.js Install dependencies …" at bounding box center [179, 62] width 67 height 78
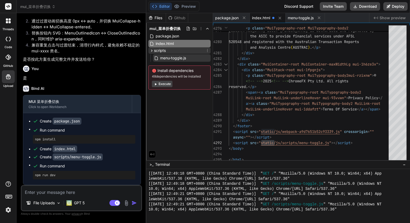
click at [174, 53] on div "scripts" at bounding box center [180, 50] width 62 height 6
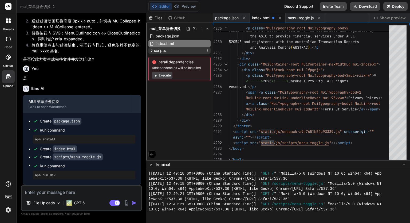
click at [165, 52] on span "scripts" at bounding box center [160, 50] width 12 height 5
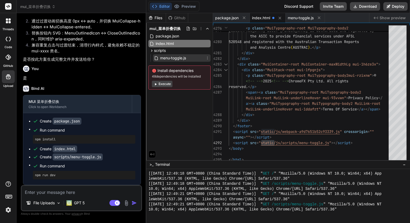
click at [159, 55] on div "menu-toggle.js" at bounding box center [170, 58] width 33 height 6
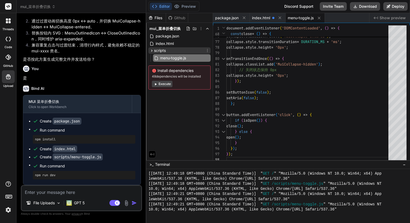
click at [165, 49] on span "scripts" at bounding box center [160, 50] width 12 height 5
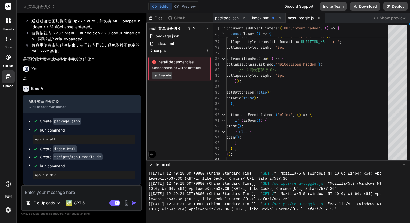
click at [207, 49] on icon at bounding box center [208, 50] width 4 height 4
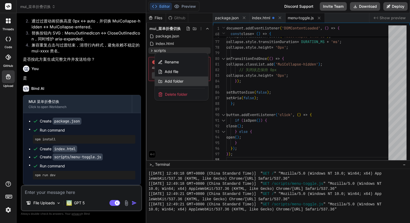
click at [181, 80] on span "Add folder" at bounding box center [174, 81] width 19 height 5
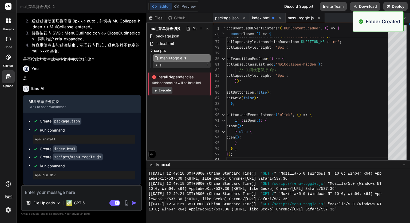
click at [156, 66] on icon at bounding box center [156, 65] width 5 height 5
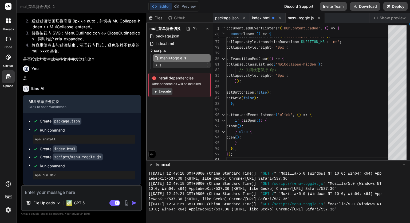
drag, startPoint x: 156, startPoint y: 59, endPoint x: 165, endPoint y: 64, distance: 10.8
click at [165, 64] on div "menu-toggle.js js" at bounding box center [182, 61] width 58 height 15
drag, startPoint x: 197, startPoint y: 57, endPoint x: 199, endPoint y: 65, distance: 8.2
click at [199, 65] on div "menu-toggle.js js" at bounding box center [182, 61] width 58 height 15
drag, startPoint x: 199, startPoint y: 59, endPoint x: 193, endPoint y: 67, distance: 9.4
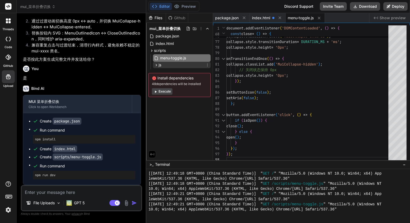
click at [193, 67] on div "menu-toggle.js js" at bounding box center [182, 61] width 58 height 15
drag, startPoint x: 208, startPoint y: 58, endPoint x: 203, endPoint y: 67, distance: 10.2
click at [170, 64] on div "js" at bounding box center [182, 65] width 58 height 6
click at [159, 64] on span "js" at bounding box center [160, 64] width 3 height 5
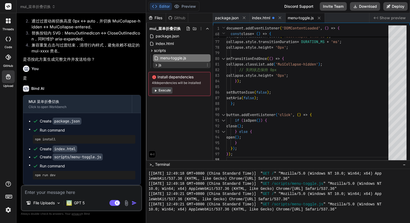
click at [159, 64] on span "js" at bounding box center [160, 64] width 3 height 5
click at [201, 29] on icon at bounding box center [201, 28] width 4 height 4
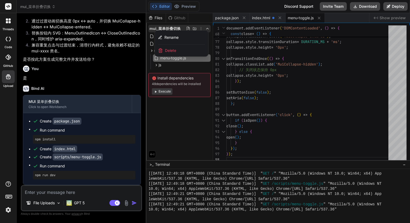
click at [187, 67] on div at bounding box center [278, 118] width 264 height 210
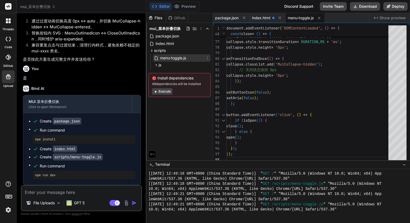
click at [179, 58] on span "menu-toggle.js" at bounding box center [173, 58] width 27 height 6
click at [207, 58] on icon at bounding box center [208, 58] width 4 height 4
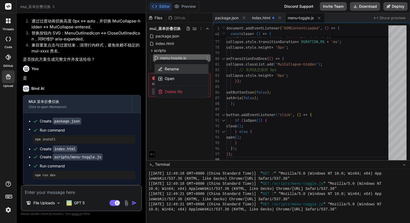
click at [188, 68] on div "Rename" at bounding box center [181, 69] width 53 height 10
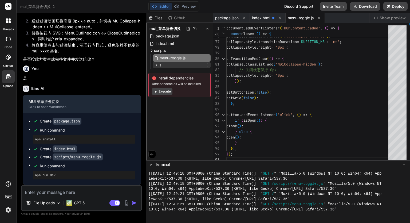
click at [158, 64] on icon at bounding box center [156, 65] width 5 height 5
click at [157, 64] on icon at bounding box center [156, 65] width 1 height 2
click at [207, 65] on icon at bounding box center [208, 65] width 4 height 4
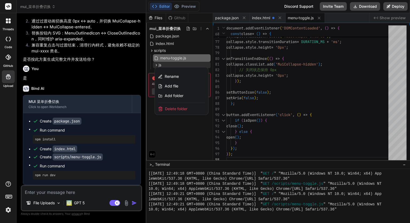
click at [201, 63] on div at bounding box center [278, 118] width 264 height 210
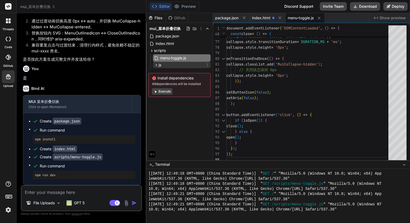
click at [161, 65] on span "js" at bounding box center [160, 64] width 3 height 5
click at [156, 65] on icon at bounding box center [156, 65] width 5 height 5
click at [165, 65] on div "js" at bounding box center [182, 65] width 58 height 6
click at [207, 64] on icon at bounding box center [208, 65] width 4 height 4
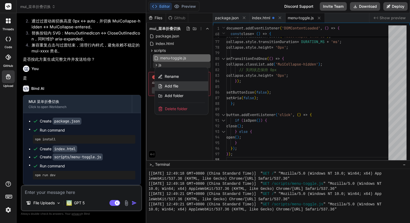
click at [188, 84] on div "Add file" at bounding box center [181, 86] width 53 height 10
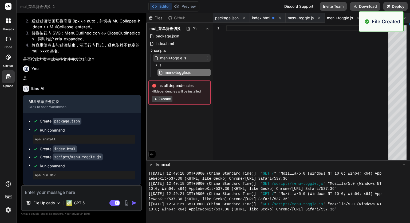
click at [181, 59] on span "menu-toggle.js" at bounding box center [173, 58] width 27 height 6
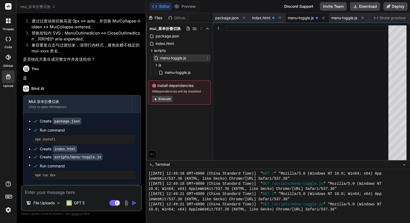
click at [209, 59] on icon at bounding box center [208, 58] width 4 height 4
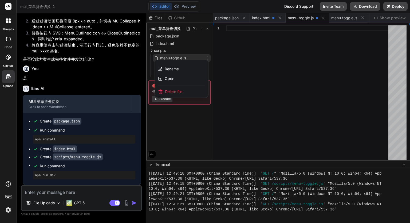
click at [187, 91] on div "Delete file" at bounding box center [181, 92] width 53 height 12
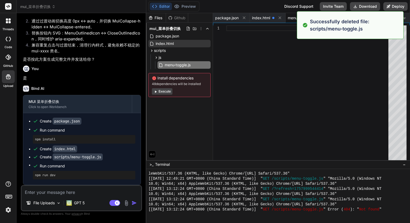
scroll to position [374, 0]
click at [181, 64] on span "menu-toggle.js" at bounding box center [177, 65] width 27 height 6
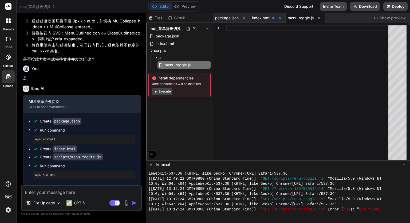
scroll to position [0, 0]
click at [241, 32] on div at bounding box center [309, 93] width 165 height 137
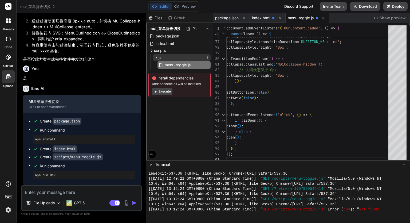
click at [174, 57] on div "js" at bounding box center [182, 57] width 58 height 6
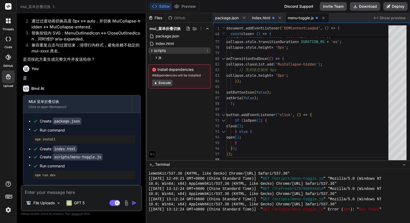
click at [164, 51] on span "scripts" at bounding box center [160, 50] width 12 height 5
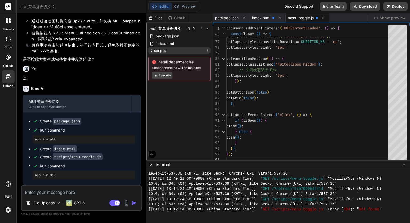
click at [164, 50] on span "scripts" at bounding box center [160, 50] width 12 height 5
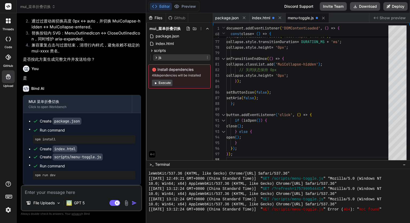
click at [159, 56] on span "js" at bounding box center [160, 57] width 3 height 5
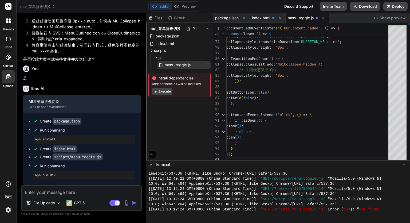
click at [175, 67] on span "menu-toggle.js" at bounding box center [177, 65] width 27 height 6
click at [163, 49] on span "scripts" at bounding box center [160, 50] width 12 height 5
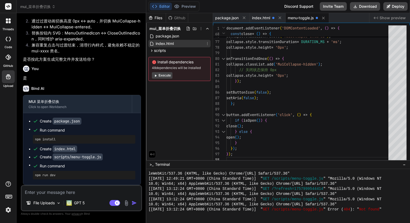
click at [175, 45] on div "index.html" at bounding box center [180, 43] width 62 height 7
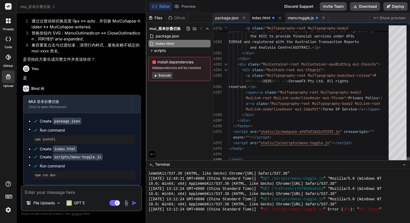
click at [407, 162] on div at bounding box center [408, 159] width 3 height 5
drag, startPoint x: 263, startPoint y: 142, endPoint x: 274, endPoint y: 142, distance: 11.5
click at [164, 48] on span "scripts" at bounding box center [160, 50] width 12 height 5
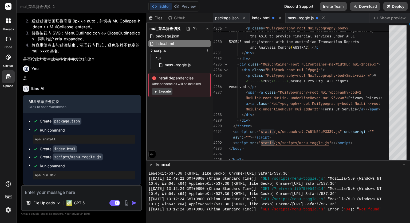
click at [208, 50] on icon at bounding box center [208, 50] width 1 height 3
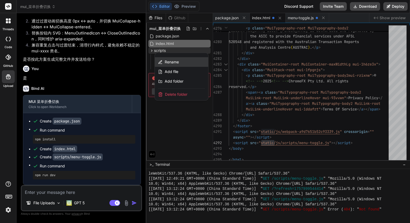
click at [180, 63] on div "Rename" at bounding box center [181, 62] width 53 height 10
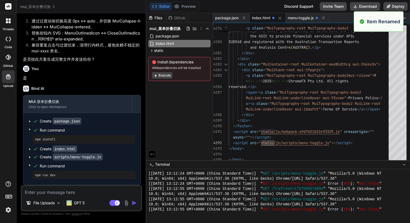
scroll to position [400, 0]
click at [191, 93] on div "Files Github mui_菜单折叠切换 package.json index.html static js menu-toggle.js Instal…" at bounding box center [179, 86] width 67 height 147
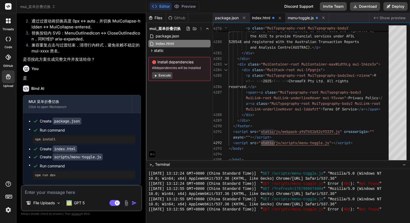
click at [81, 192] on textarea at bounding box center [82, 191] width 120 height 10
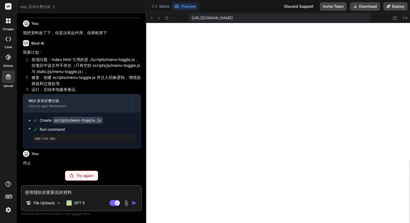
scroll to position [1862, 0]
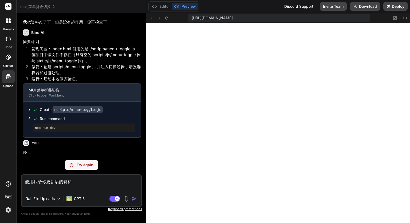
click at [86, 164] on p "Try again" at bounding box center [85, 164] width 17 height 5
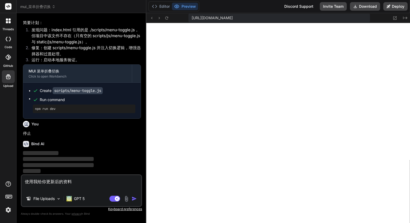
scroll to position [1881, 0]
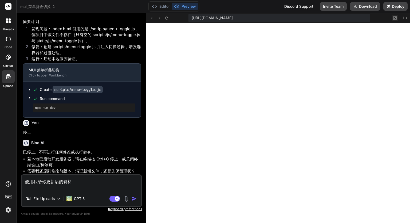
click at [396, 17] on icon at bounding box center [395, 18] width 5 height 5
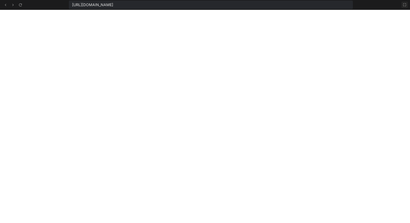
click at [405, 6] on icon at bounding box center [405, 5] width 4 height 4
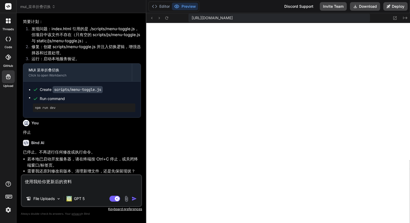
scroll to position [1882, 0]
click at [162, 2] on div "Editor Preview" at bounding box center [174, 6] width 51 height 10
click at [162, 7] on button "Editor" at bounding box center [161, 6] width 22 height 7
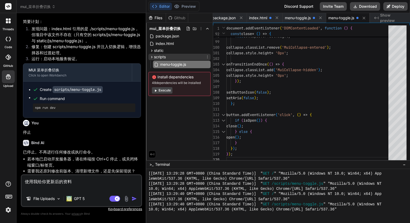
click at [153, 57] on icon at bounding box center [152, 57] width 5 height 5
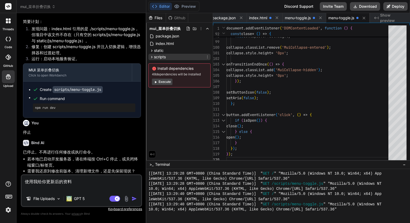
click at [153, 57] on icon at bounding box center [152, 57] width 5 height 5
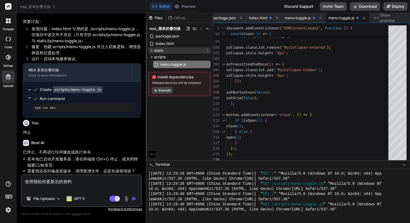
click at [154, 52] on span "static" at bounding box center [159, 50] width 10 height 5
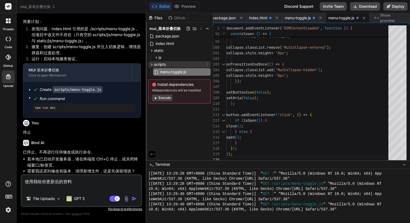
click at [153, 63] on icon at bounding box center [152, 64] width 5 height 5
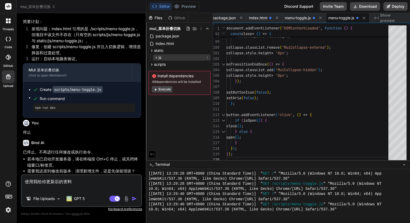
click at [155, 57] on icon at bounding box center [156, 57] width 5 height 5
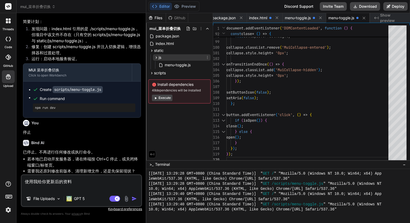
click at [155, 57] on icon at bounding box center [156, 57] width 5 height 5
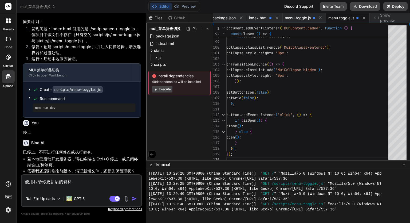
click at [98, 186] on textarea "使用我给你更新后的资料" at bounding box center [82, 183] width 120 height 16
click at [152, 49] on icon at bounding box center [152, 50] width 5 height 5
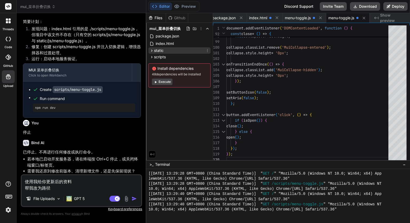
click at [152, 51] on icon at bounding box center [152, 50] width 1 height 2
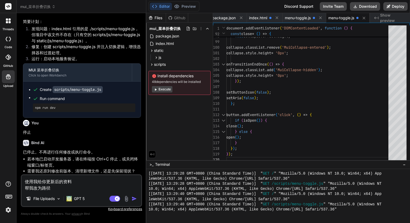
click at [72, 185] on textarea "使用我给你更新后的资料 帮我改为路径" at bounding box center [82, 183] width 120 height 16
drag, startPoint x: 76, startPoint y: 181, endPoint x: 22, endPoint y: 171, distance: 55.0
click at [22, 171] on div "You Bind AI 好的，我将创建一个简单的导航栏，其中包含一个菜单按钮，当点击菜单按钮时，会展开一个包含链接的菜单。以下是实现这个功能的代码： Html…" at bounding box center [81, 119] width 121 height 205
drag, startPoint x: 25, startPoint y: 188, endPoint x: 24, endPoint y: 175, distance: 13.9
click at [24, 175] on div "帮我改为路径 File Uploads GPT 5 Agent Mode. When this toggle is activated, AI automat…" at bounding box center [81, 190] width 121 height 33
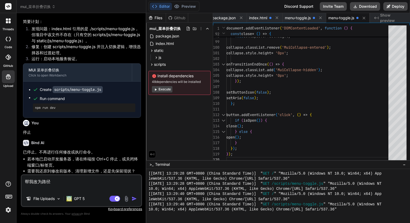
scroll to position [1871, 0]
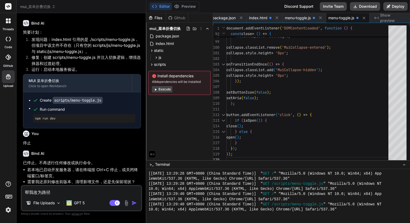
click at [51, 192] on textarea "帮我改为路径" at bounding box center [82, 191] width 120 height 10
drag, startPoint x: 169, startPoint y: 63, endPoint x: 156, endPoint y: 63, distance: 12.6
click at [156, 63] on div "scripts" at bounding box center [180, 64] width 62 height 6
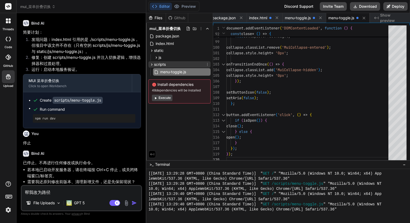
click at [207, 64] on icon at bounding box center [208, 64] width 4 height 4
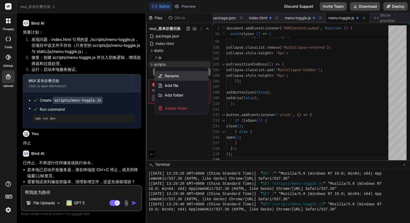
click at [193, 77] on div "Rename" at bounding box center [181, 76] width 53 height 10
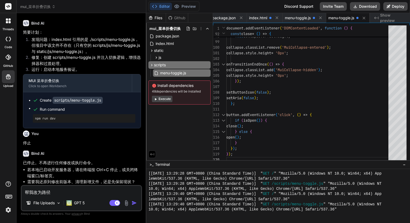
drag, startPoint x: 181, startPoint y: 66, endPoint x: 148, endPoint y: 63, distance: 33.0
click at [148, 63] on div "mui_菜单折叠切换 package.json index.html static js menu-toggle.js scripts menu-toggle…" at bounding box center [179, 65] width 67 height 84
click at [41, 192] on textarea "帮我改为路径" at bounding box center [82, 191] width 120 height 10
paste textarea "scripts"
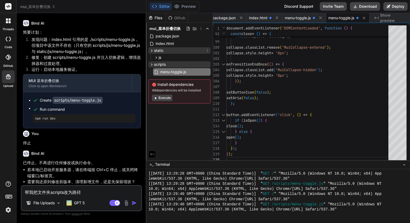
click at [210, 50] on icon at bounding box center [208, 50] width 4 height 4
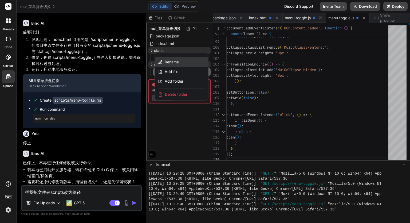
click at [194, 61] on div "Rename" at bounding box center [181, 62] width 53 height 10
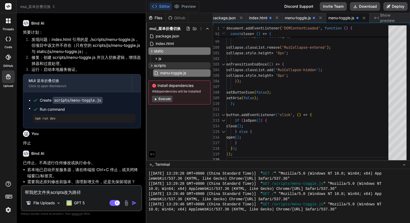
click at [101, 193] on textarea "帮我把文件夹scripts改为路径" at bounding box center [82, 191] width 120 height 10
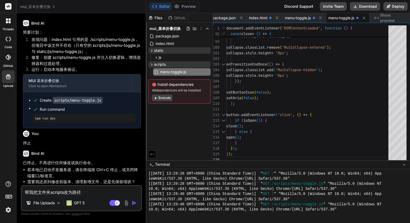
paste textarea "static"
click at [150, 64] on icon at bounding box center [152, 64] width 5 height 5
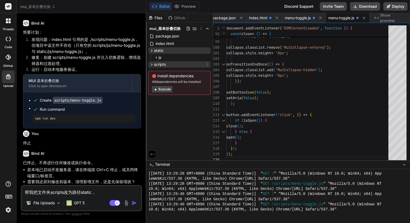
click at [150, 64] on icon at bounding box center [152, 64] width 5 height 5
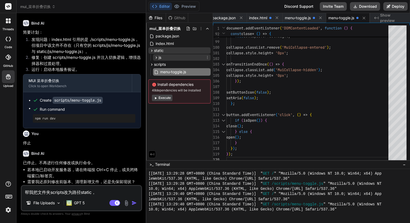
click at [156, 57] on icon at bounding box center [156, 57] width 5 height 5
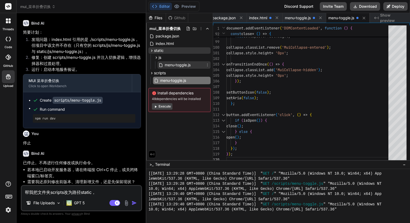
click at [208, 65] on icon at bounding box center [208, 65] width 4 height 4
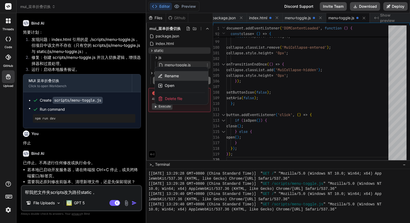
click at [192, 75] on div "Rename" at bounding box center [181, 76] width 53 height 10
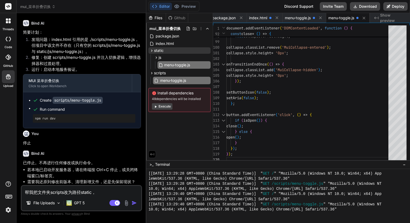
scroll to position [0, 2]
click at [96, 193] on textarea "帮我把文件夹scripts改为路径static，" at bounding box center [82, 191] width 120 height 10
paste textarea "menu-toggle.js"
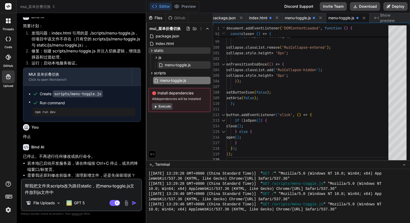
drag, startPoint x: 81, startPoint y: 186, endPoint x: 93, endPoint y: 187, distance: 12.3
click at [93, 187] on textarea "帮我把文件夹scripts改为路径static，把menu-toggle.js文件放到js文件中" at bounding box center [82, 187] width 120 height 16
click at [38, 192] on textarea "帮我把文件夹scripts改为路径static，把menu-toggle.js文件放到js文件中" at bounding box center [82, 187] width 120 height 16
click at [37, 192] on textarea "帮我把文件夹scripts改为路径static，把menu-toggle.js文件放到js文件中" at bounding box center [82, 187] width 120 height 16
paste textarea "static"
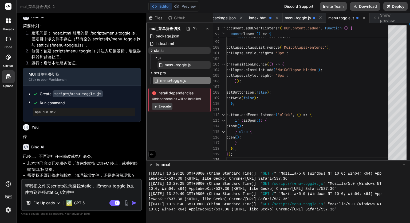
drag, startPoint x: 62, startPoint y: 193, endPoint x: 68, endPoint y: 193, distance: 6.1
click at [68, 193] on textarea "帮我把文件夹scripts改为路径static，把menu-toggle.js文件放到路径static/js文件中" at bounding box center [82, 187] width 120 height 16
drag, startPoint x: 95, startPoint y: 185, endPoint x: 38, endPoint y: 188, distance: 57.0
click at [38, 188] on textarea "帮我把文件夹scripts改为路径static，把menu-toggle.js文件放到路径static/js文件夹中" at bounding box center [82, 187] width 120 height 16
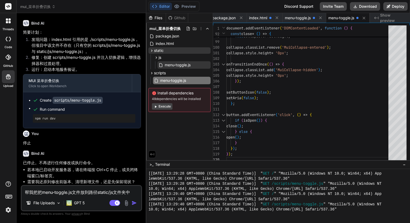
scroll to position [1871, 0]
click at [136, 202] on img "button" at bounding box center [134, 202] width 5 height 5
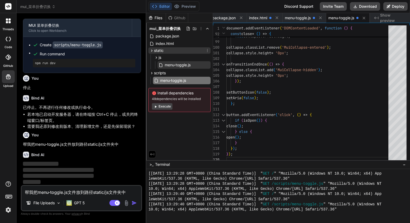
click at [208, 50] on icon at bounding box center [208, 50] width 4 height 4
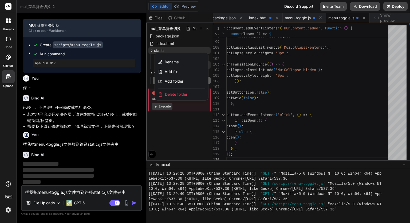
click at [183, 93] on span "Delete folder" at bounding box center [176, 94] width 22 height 5
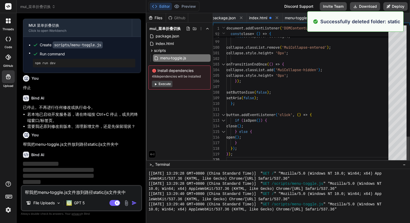
scroll to position [662, 0]
click at [193, 114] on div "Files Github mui_菜单折叠切换 package.json index.html scripts menu-toggle.js Install …" at bounding box center [179, 86] width 67 height 147
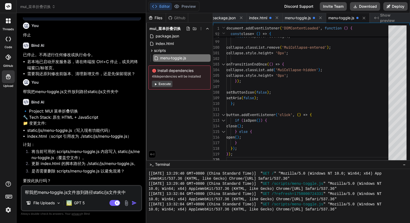
scroll to position [1991, 0]
click at [92, 193] on textarea "帮我把menu-toggle.js文件放到路径static/js文件夹中" at bounding box center [82, 191] width 120 height 10
click at [90, 193] on textarea "帮我把menu-toggle.js文件放到路径static/js文件夹中" at bounding box center [82, 191] width 120 height 10
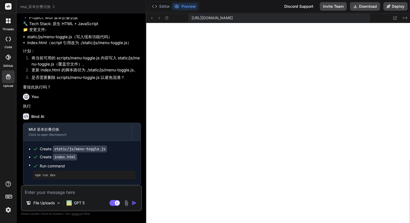
scroll to position [2085, 0]
click at [369, 9] on button "Download" at bounding box center [365, 6] width 30 height 9
click at [108, 213] on p "Always double-check its answers. Your privacy in Bind" at bounding box center [81, 213] width 121 height 5
click at [86, 192] on textarea at bounding box center [82, 191] width 120 height 10
paste textarea "MuiStack-root"
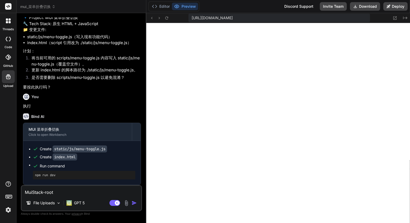
click at [66, 193] on textarea "MuiStack-root" at bounding box center [82, 191] width 120 height 10
paste textarea ".mui-a0y2e3"
click at [56, 190] on textarea "MuiStack-root .mui-a0y2e3" at bounding box center [82, 191] width 120 height 10
click at [25, 193] on textarea "MuiStack-root 增加.mui-a0y2e3" at bounding box center [82, 191] width 120 height 10
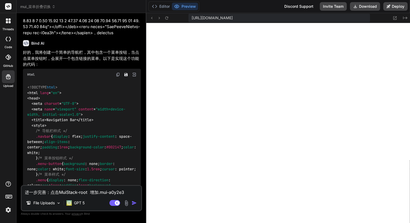
scroll to position [267, 0]
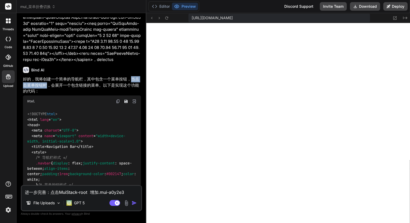
drag, startPoint x: 132, startPoint y: 78, endPoint x: 48, endPoint y: 84, distance: 84.1
click at [48, 84] on p "好的，我将创建一个简单的导航栏，其中包含一个菜单按钮，当点击菜单按钮时，会展开一个包含链接的菜单。以下是实现这个功能的代码：" at bounding box center [82, 85] width 118 height 18
copy p "当点击菜单按钮时"
click at [49, 192] on textarea "进一步完善：点击MuiStack-root 增加.mui-a0y2e3" at bounding box center [82, 191] width 120 height 10
drag, startPoint x: 56, startPoint y: 192, endPoint x: 52, endPoint y: 192, distance: 4.8
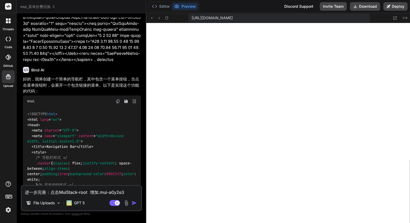
click at [52, 192] on textarea "进一步完善：点击MuiStack-root 增加.mui-a0y2e3" at bounding box center [82, 191] width 120 height 10
drag, startPoint x: 57, startPoint y: 192, endPoint x: 52, endPoint y: 192, distance: 4.8
click at [52, 192] on textarea "进一步完善：点击MuiStack-root 增加.mui-a0y2e3" at bounding box center [82, 191] width 120 height 10
paste textarea "当点击菜单按钮时"
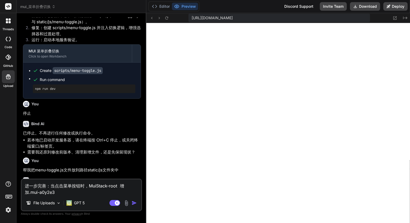
scroll to position [1577, 0]
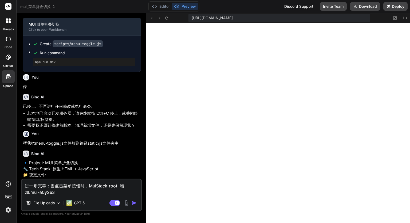
drag, startPoint x: 56, startPoint y: 116, endPoint x: 61, endPoint y: 117, distance: 4.7
drag, startPoint x: 67, startPoint y: 117, endPoint x: 35, endPoint y: 123, distance: 32.5
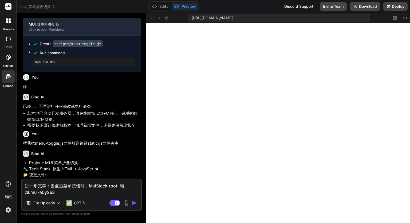
copy li ".MuiButtonBase-root.MuiIconButton-root"
drag, startPoint x: 64, startPoint y: 184, endPoint x: 81, endPoint y: 183, distance: 16.6
click at [81, 183] on textarea "进一步完善：当点击菜单按钮时，MuiStack-root 增加.mui-a0y2e3" at bounding box center [82, 187] width 120 height 16
paste textarea ".MuiButtonBase-root.MuiIconButton-root"
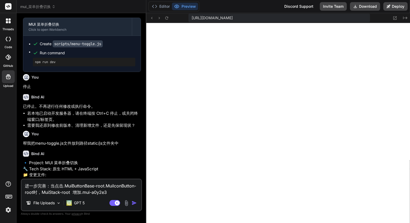
drag, startPoint x: 41, startPoint y: 191, endPoint x: 114, endPoint y: 193, distance: 73.8
click at [114, 193] on textarea "进一步完善：当点击.MuiButtonBase-root.MuiIconButton-root时，MuiStack-root 增加.mui-a0y2e3" at bounding box center [82, 187] width 120 height 16
paste textarea "mui-a0y2e3"
click at [134, 200] on img "button" at bounding box center [134, 202] width 5 height 5
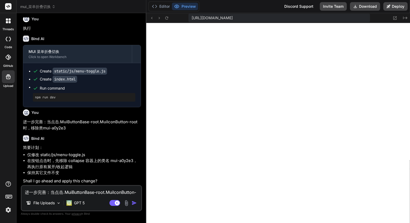
scroll to position [2163, 0]
click at [81, 192] on textarea "进一步完善：当点击.MuiButtonBase-root.MuiIconButton-root时，移除类mui-a0y2e3" at bounding box center [82, 191] width 120 height 10
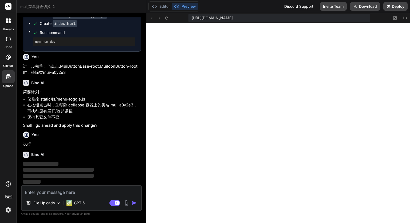
scroll to position [2218, 0]
click at [83, 203] on p "GPT 5" at bounding box center [79, 202] width 11 height 5
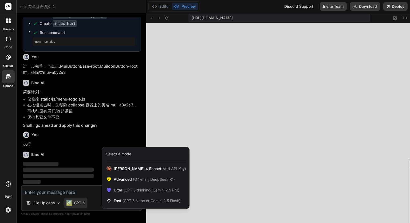
click at [83, 203] on div at bounding box center [205, 111] width 410 height 223
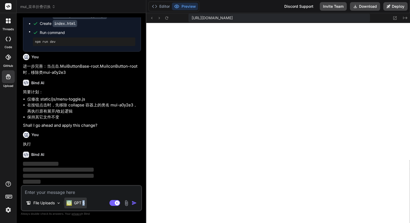
click at [83, 203] on p "GPT 5" at bounding box center [79, 202] width 11 height 5
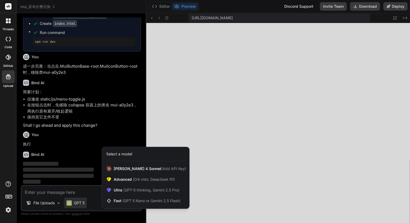
click at [83, 203] on div at bounding box center [205, 111] width 410 height 223
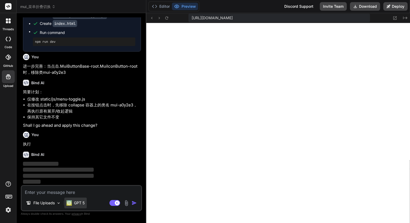
click at [83, 203] on p "GPT 5" at bounding box center [79, 202] width 11 height 5
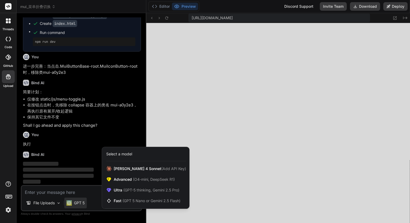
click at [83, 203] on div at bounding box center [205, 111] width 410 height 223
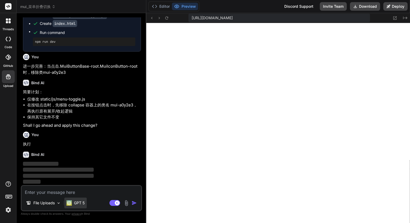
click at [79, 201] on p "GPT 5" at bounding box center [79, 202] width 11 height 5
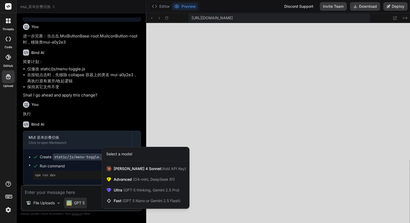
scroll to position [1036, 0]
click at [207, 215] on div at bounding box center [205, 111] width 410 height 223
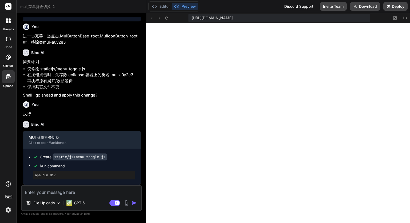
scroll to position [2248, 0]
click at [53, 167] on span "Run command" at bounding box center [88, 165] width 96 height 5
click at [373, 4] on button "Download" at bounding box center [365, 6] width 30 height 9
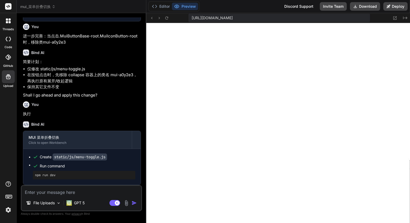
click at [100, 189] on textarea at bounding box center [82, 191] width 120 height 10
paste textarea "mui-a0y2e3"
click at [47, 193] on textarea "测试后发下mui-a0y2e3" at bounding box center [82, 191] width 120 height 10
click at [79, 191] on textarea "测试后发下类mui-a0y2e3" at bounding box center [82, 191] width 120 height 10
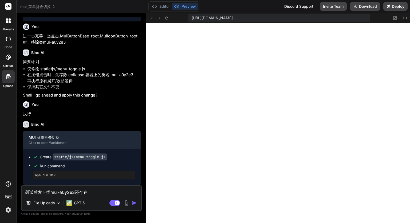
click at [31, 45] on p "进一步完善：当点击.MuiButtonBase-root.MuiIconButton-root时，移除类mui-a0y2e3" at bounding box center [82, 39] width 118 height 12
drag, startPoint x: 48, startPoint y: 90, endPoint x: 27, endPoint y: 98, distance: 21.6
click at [27, 45] on p "进一步完善：当点击.MuiButtonBase-root.MuiIconButton-root时，移除类mui-a0y2e3" at bounding box center [82, 39] width 118 height 12
click at [48, 193] on textarea "测试后发下类mui-a0y2e3还存在" at bounding box center [82, 191] width 120 height 10
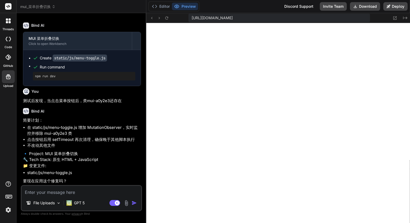
scroll to position [2359, 0]
click at [68, 190] on textarea at bounding box center [82, 191] width 120 height 10
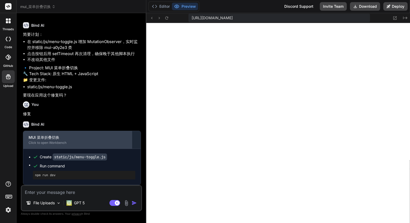
scroll to position [2445, 0]
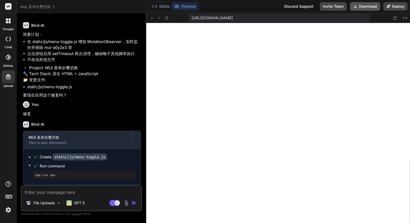
click at [357, 8] on icon at bounding box center [356, 6] width 4 height 4
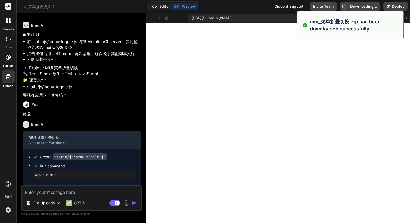
click at [167, 6] on button "Editor" at bounding box center [161, 6] width 22 height 7
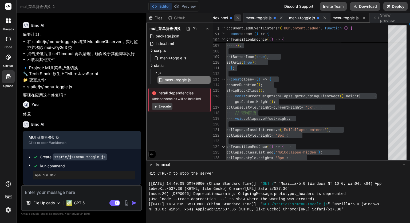
click at [237, 17] on icon at bounding box center [238, 18] width 3 height 3
click at [252, 17] on span "menu-toggle.js" at bounding box center [265, 17] width 26 height 5
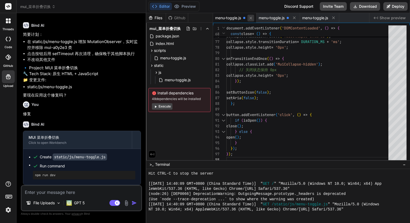
click at [250, 18] on icon at bounding box center [251, 18] width 5 height 5
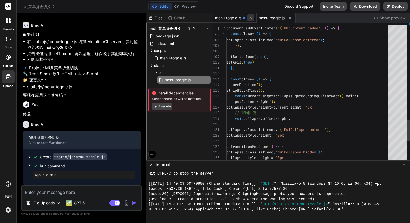
click at [252, 18] on icon at bounding box center [251, 18] width 5 height 5
click at [252, 18] on div "menu-toggle.js" at bounding box center [232, 18] width 39 height 10
click at [248, 18] on icon at bounding box center [247, 18] width 5 height 5
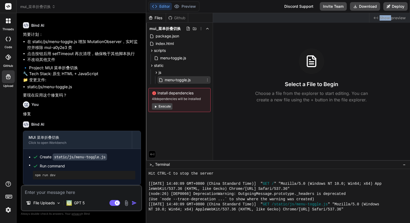
click at [188, 77] on span "menu-toggle.js" at bounding box center [177, 80] width 27 height 6
